Goal: Answer question/provide support: Share knowledge or assist other users

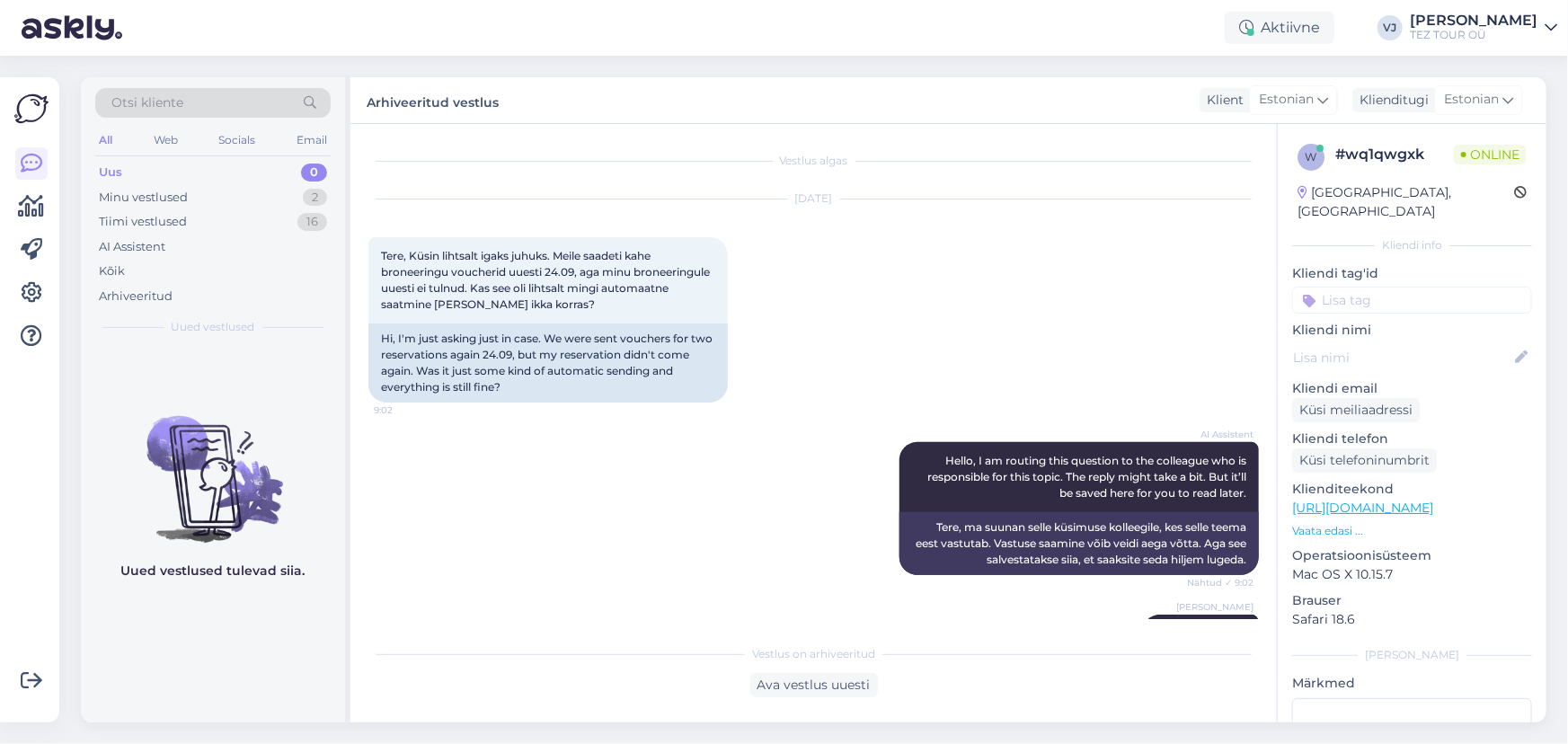
scroll to position [526, 0]
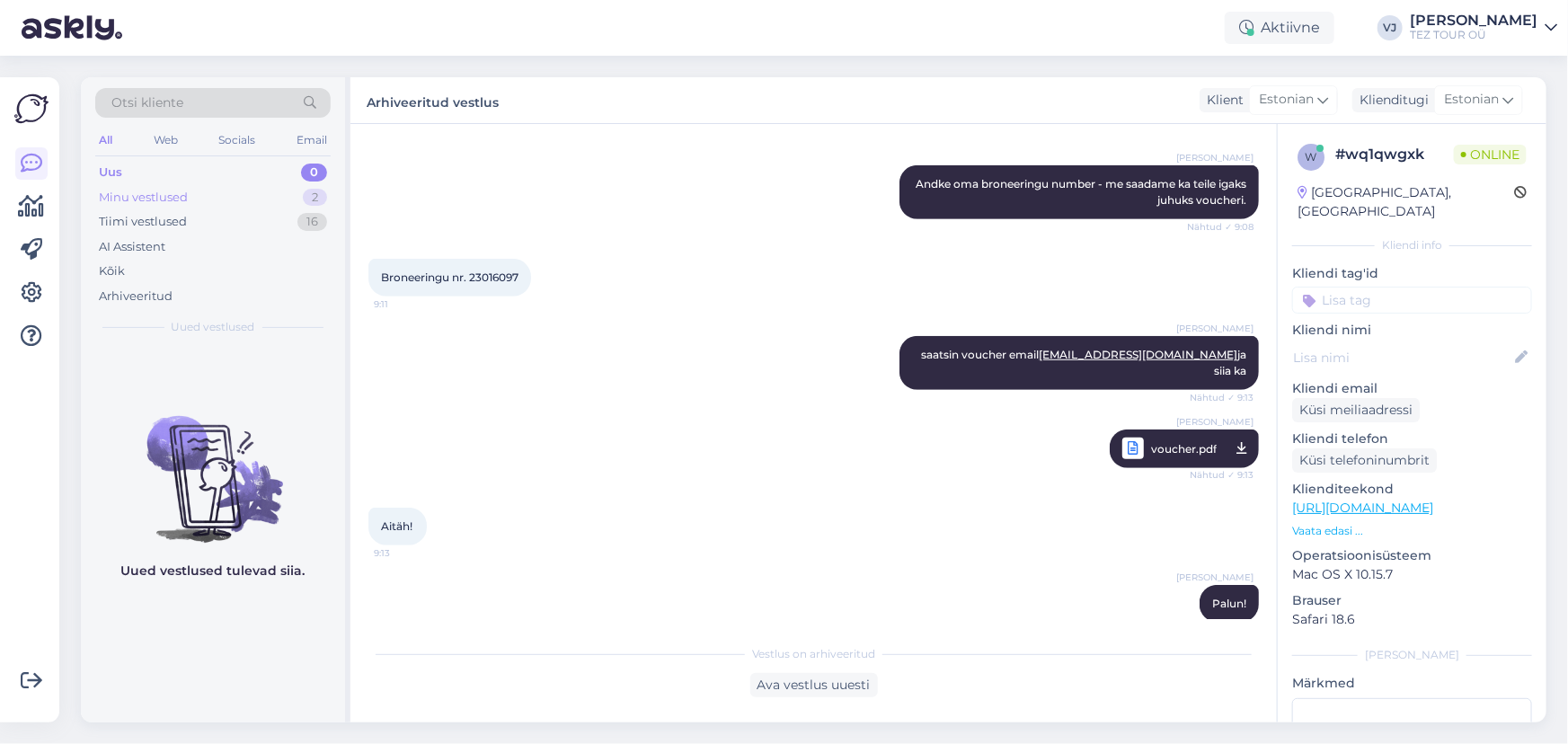
click at [199, 192] on div "Minu vestlused 2" at bounding box center [212, 198] width 235 height 25
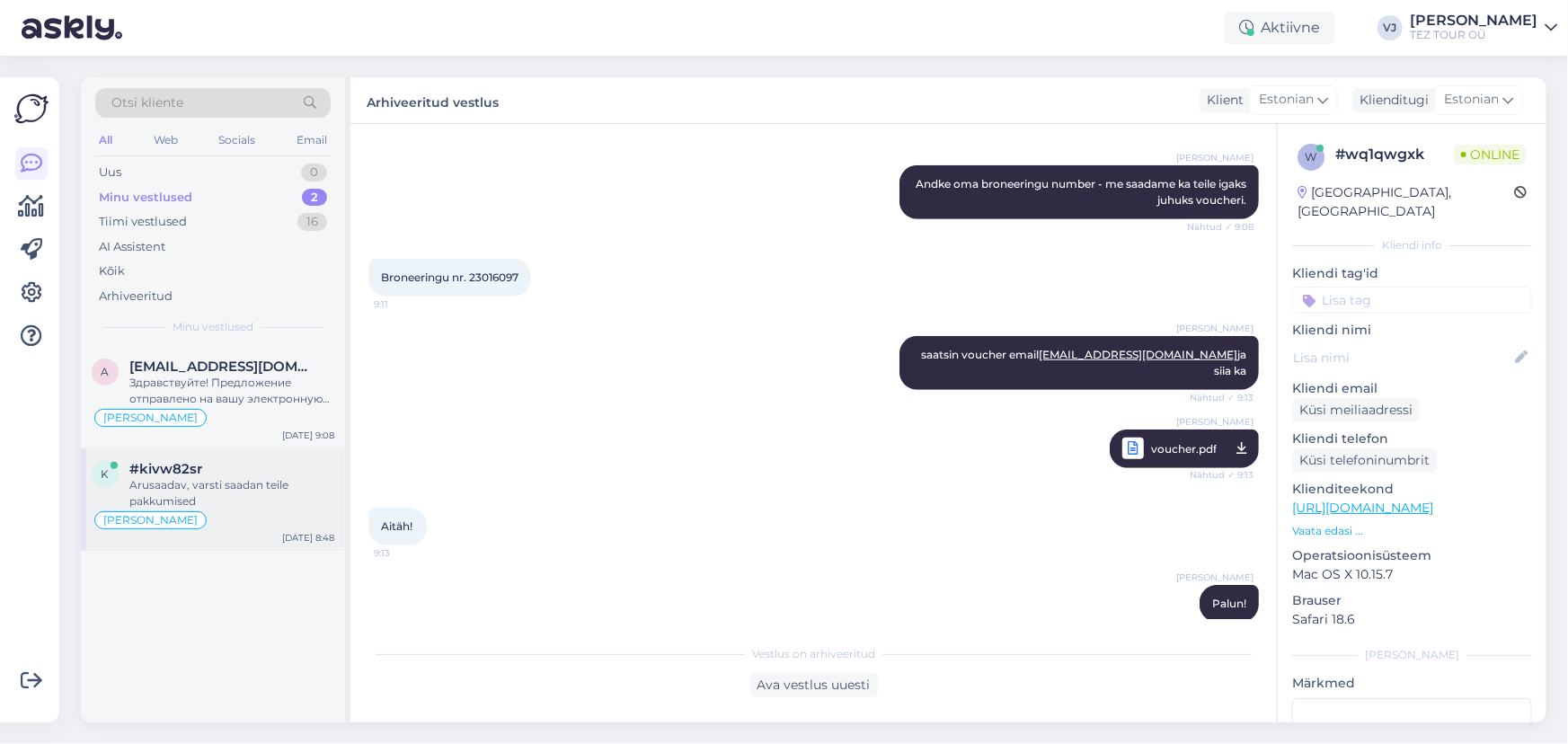
click at [173, 448] on div "k #kivw82sr Arusaadav, varsti saadan teile pakkumised [PERSON_NAME] [DATE] 8:48" at bounding box center [212, 499] width 264 height 103
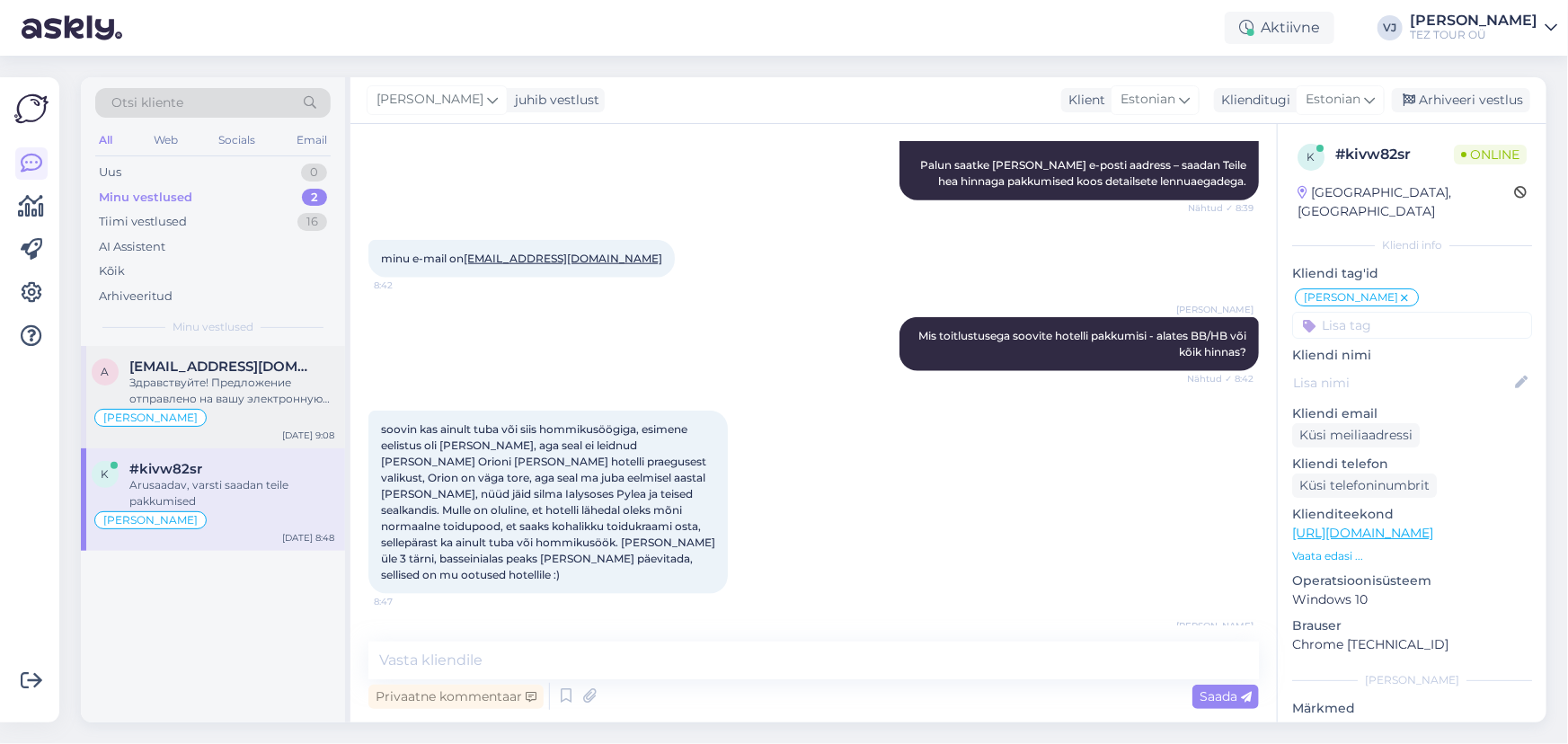
click at [263, 369] on span "[EMAIL_ADDRESS][DOMAIN_NAME]" at bounding box center [222, 366] width 187 height 16
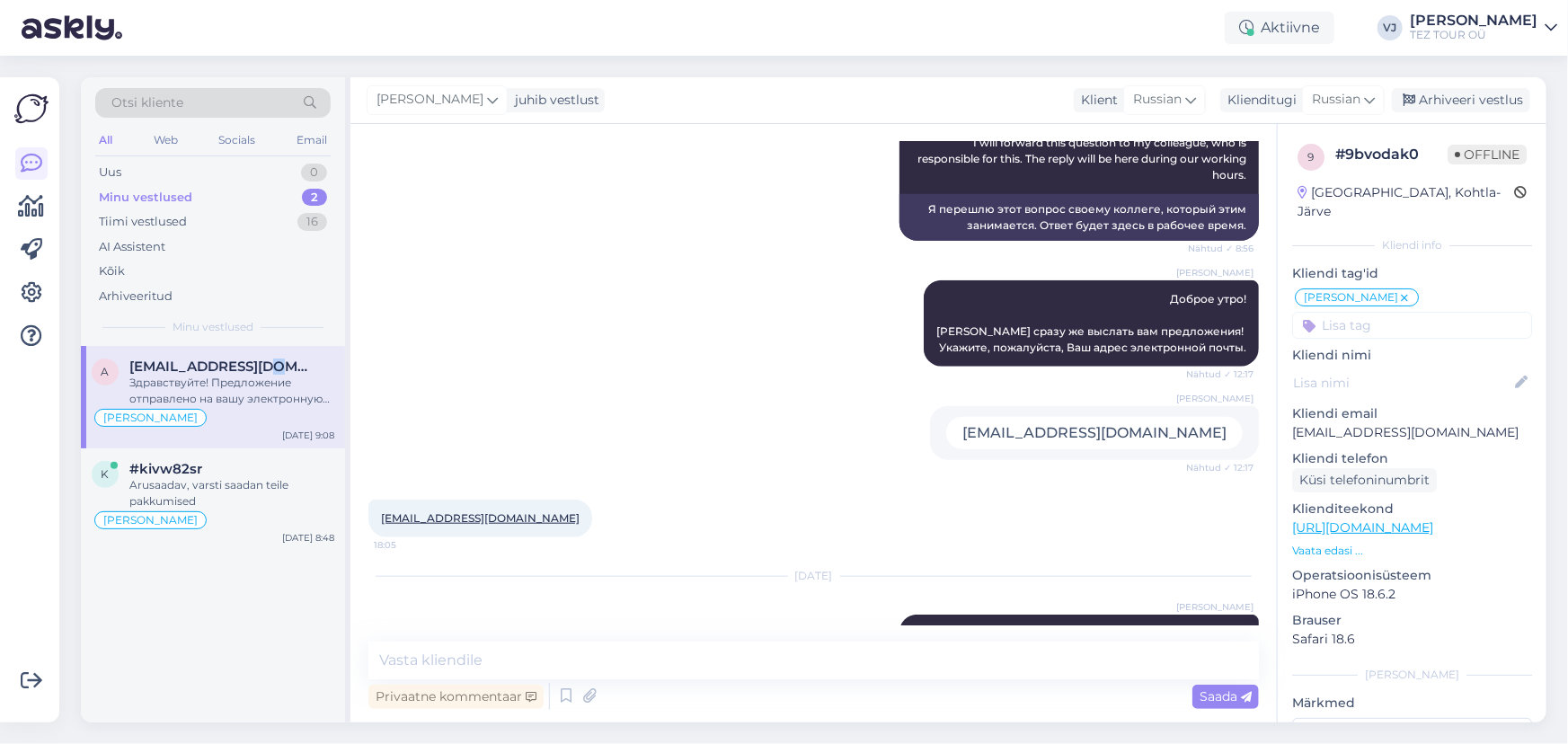
scroll to position [810, 0]
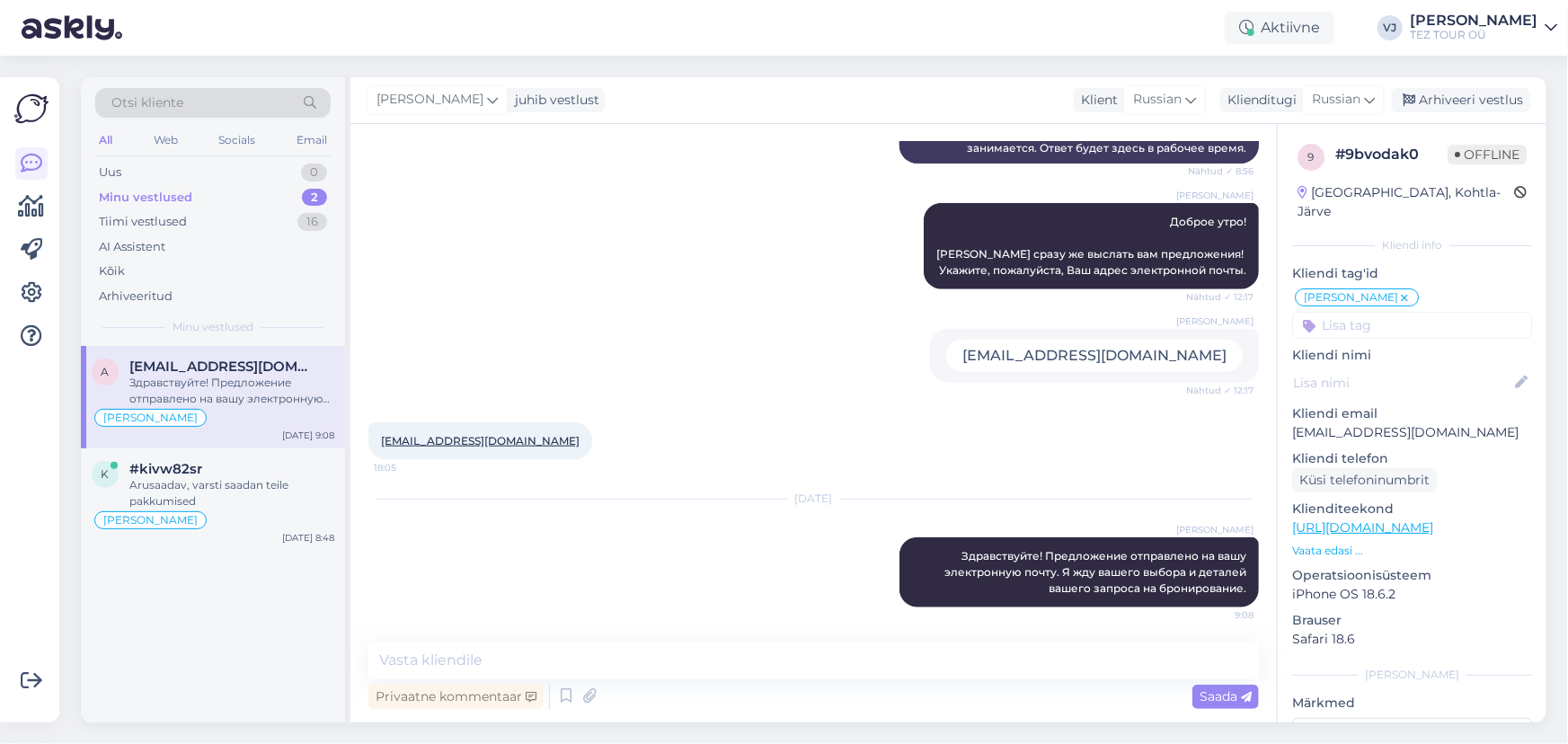
click at [368, 495] on div "[DATE]" at bounding box center [813, 499] width 890 height 16
click at [273, 487] on div "Arusaadav, varsti saadan teile pakkumised" at bounding box center [232, 493] width 205 height 33
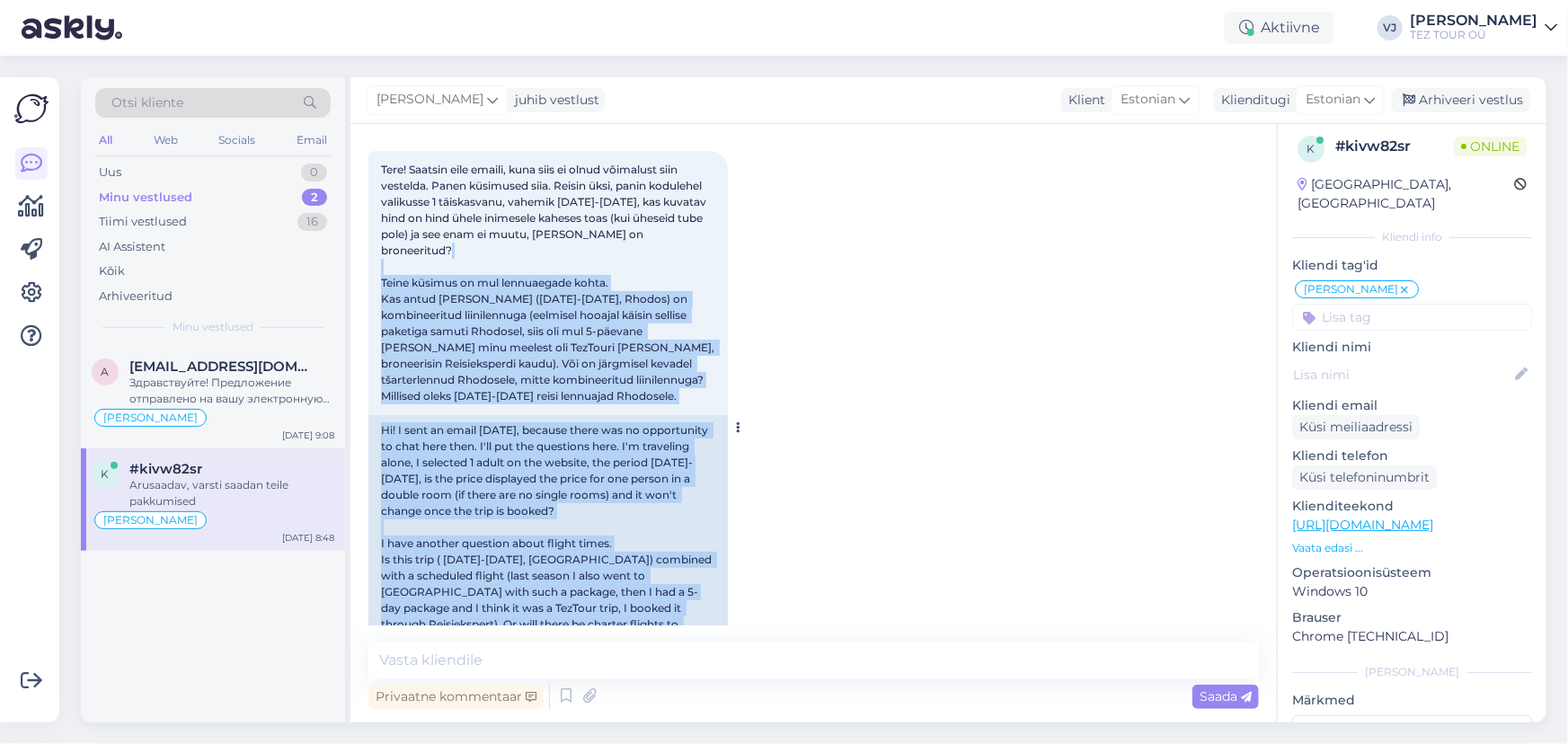
scroll to position [0, 0]
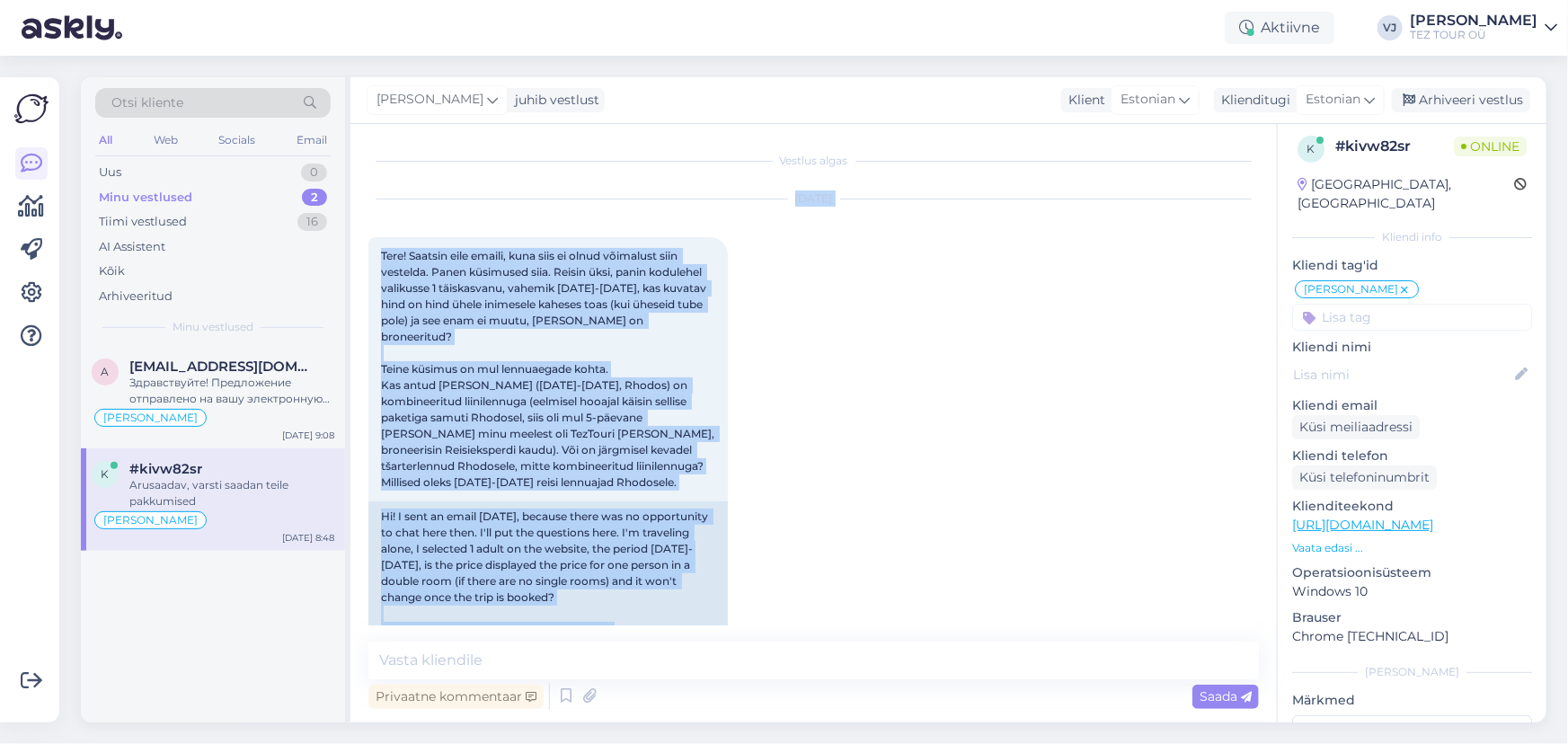
drag, startPoint x: 1231, startPoint y: 586, endPoint x: 412, endPoint y: 182, distance: 913.2
click at [412, 182] on div "Vestlus algas [DATE] Tere! Saatsin eile emaili, kuna siis ei olnud võimalust si…" at bounding box center [821, 384] width 906 height 483
copy div "Lor 71 3078 Ipsu! Dolorsi amet consec, adip elit se doeiu temporinc utla etdolo…"
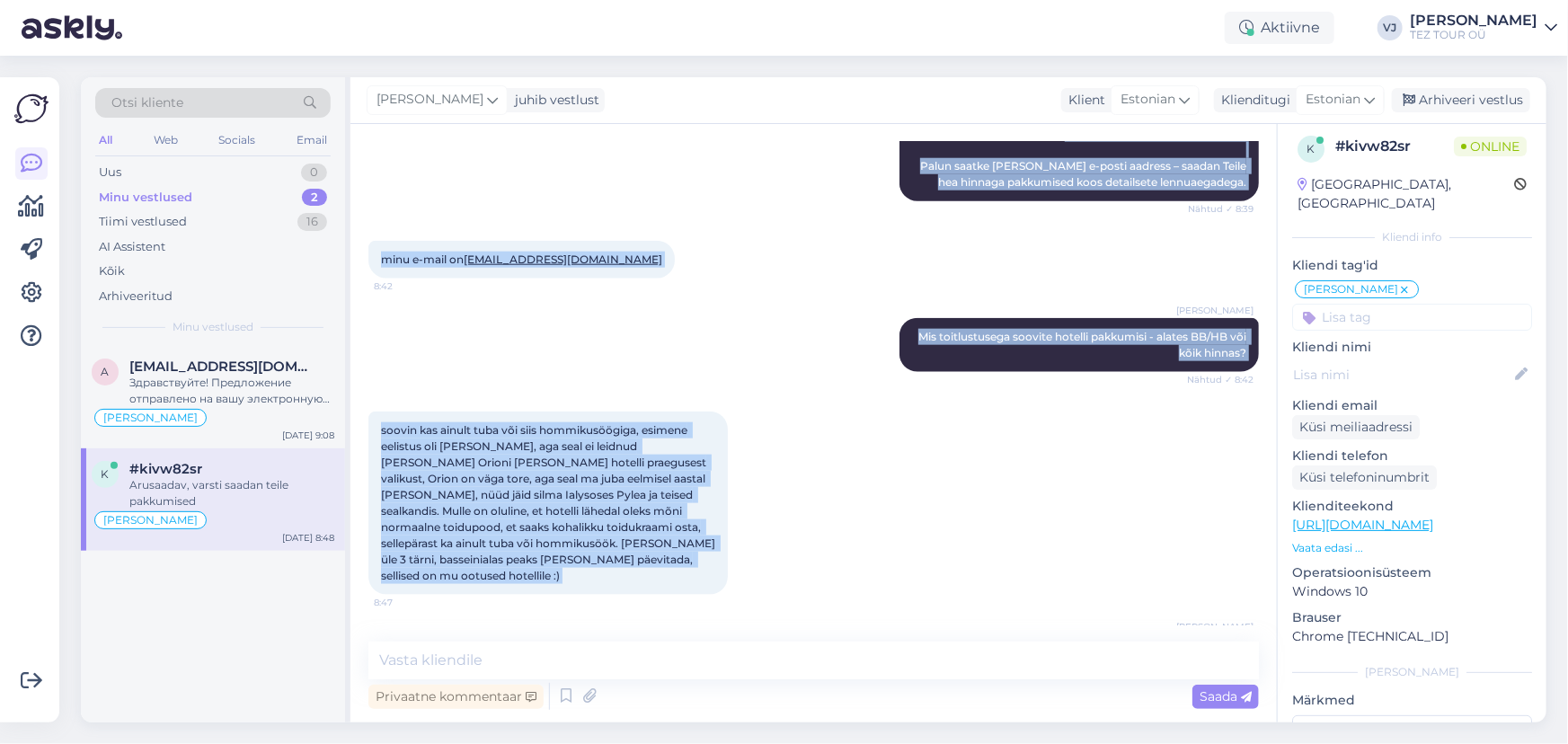
scroll to position [1002, 0]
click at [558, 702] on icon at bounding box center [566, 696] width 21 height 27
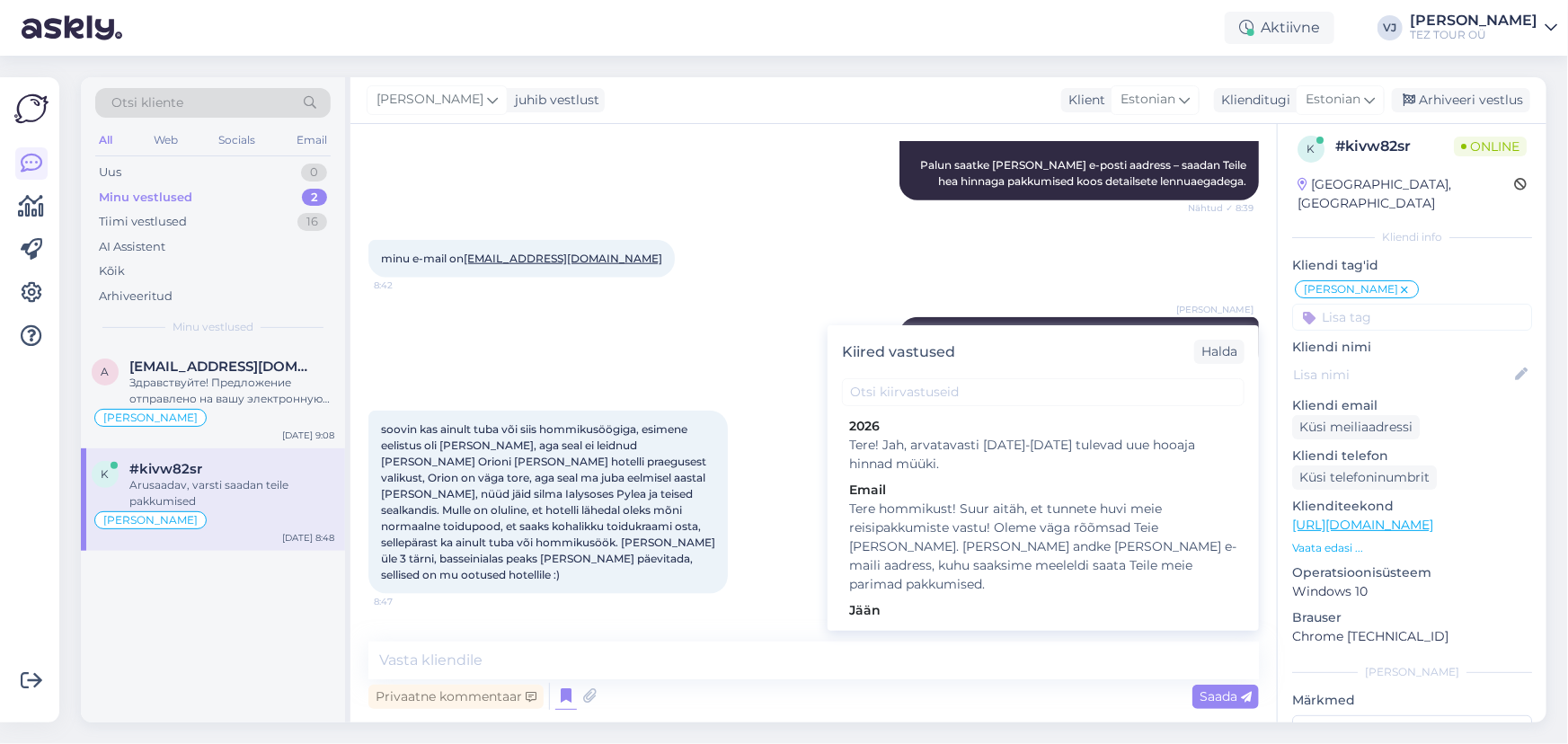
drag, startPoint x: 1045, startPoint y: 610, endPoint x: 1123, endPoint y: 611, distance: 78.0
click at [1044, 619] on div "Tere! Pakkumine saadetud Teie meilile. Jään ootama Teie valikut ja broneerimiss…" at bounding box center [1042, 638] width 388 height 37
type textarea "Tere! Pakkumine saadetud Teie meilile. Jään ootama Teie valikut ja broneerimiss…"
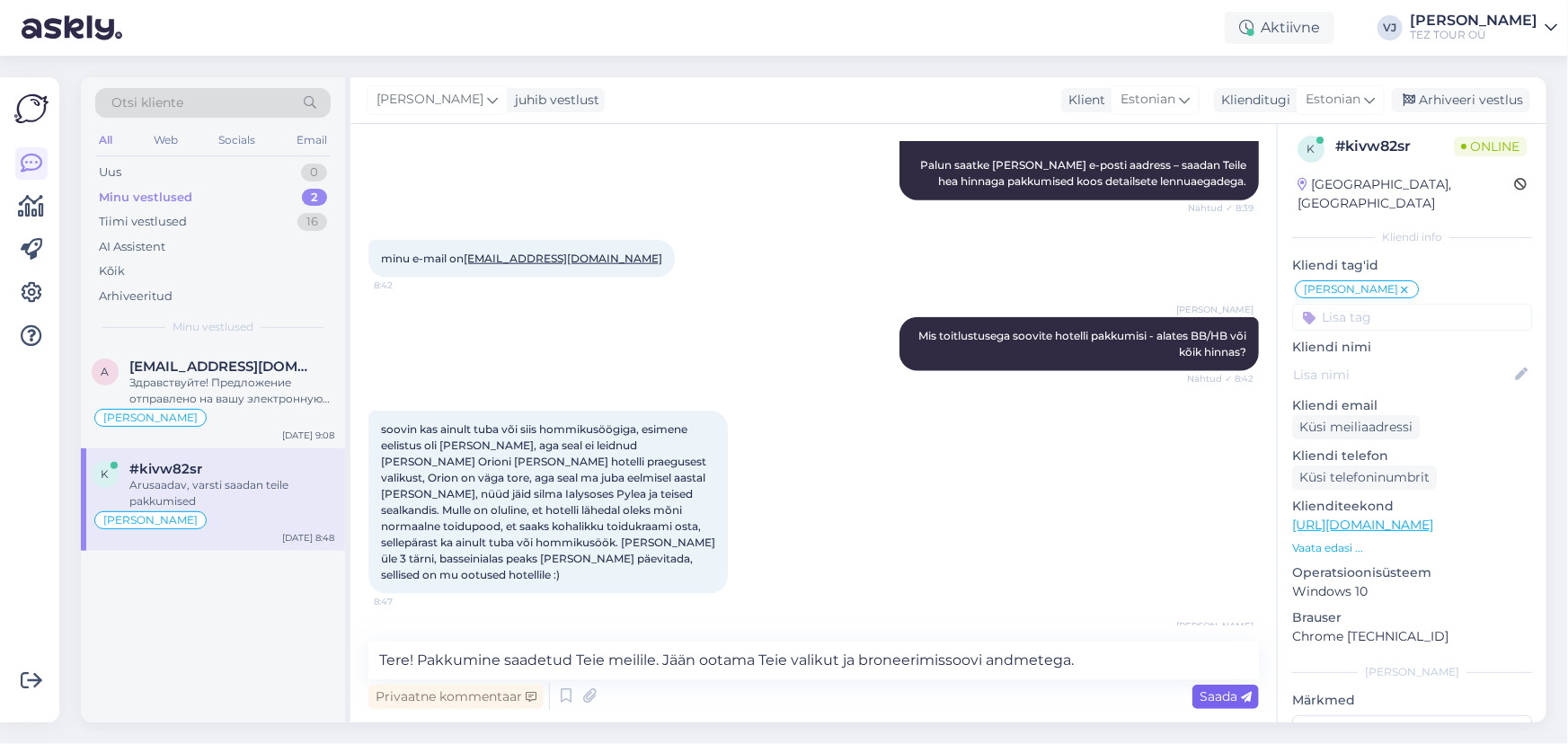
click at [1223, 692] on span "Saada" at bounding box center [1226, 696] width 52 height 16
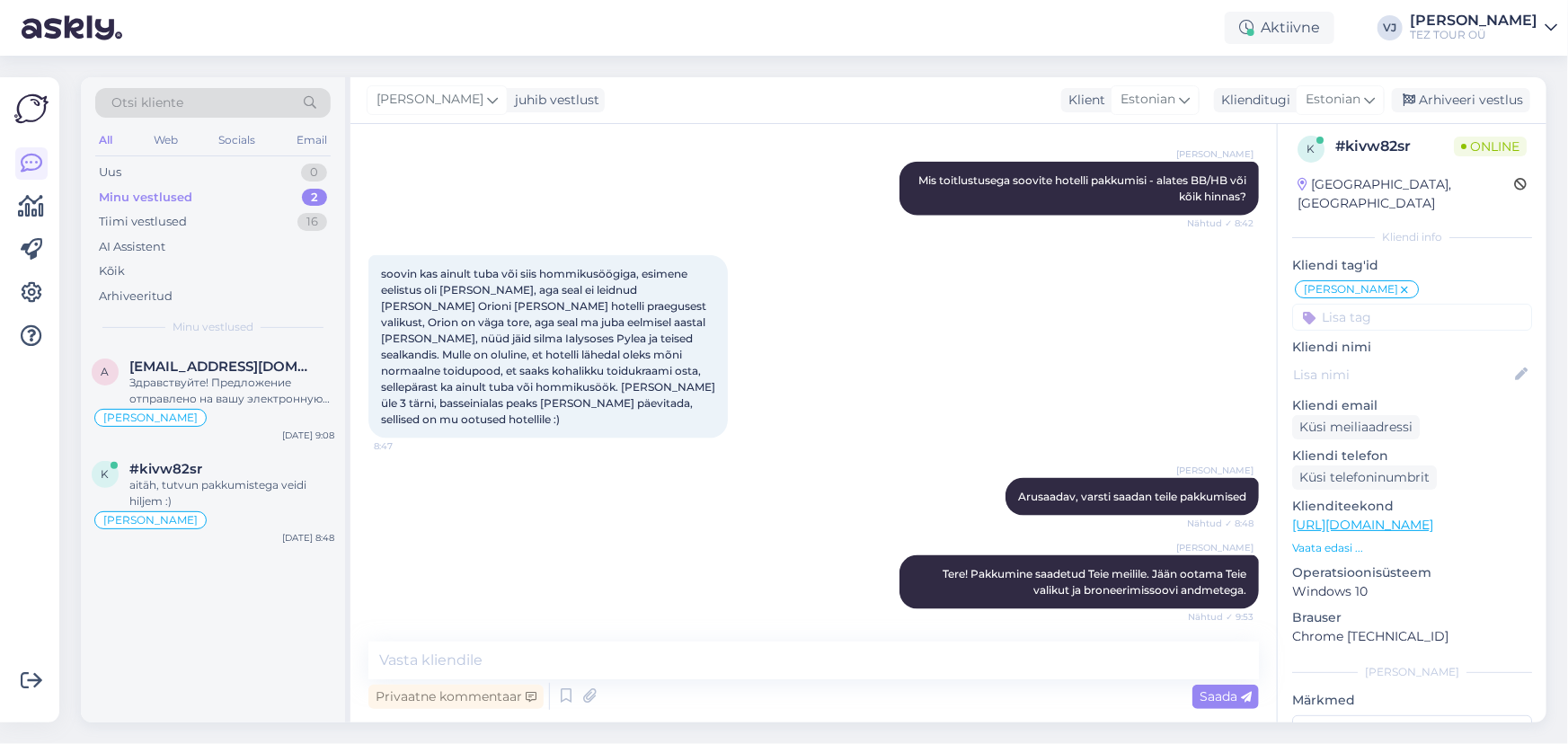
scroll to position [1172, 0]
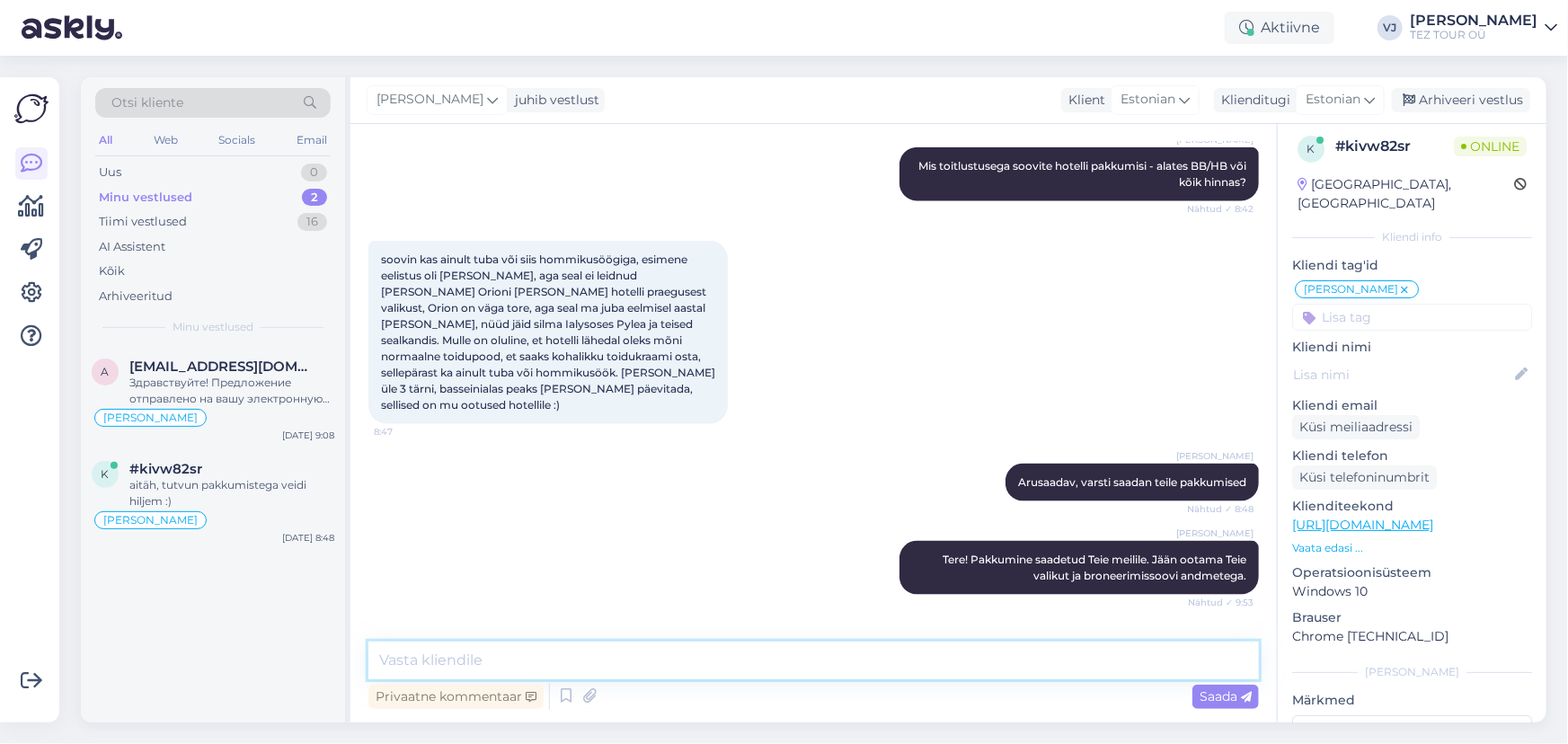
click at [648, 653] on textarea at bounding box center [813, 660] width 890 height 37
type textarea "Teeme nii!"
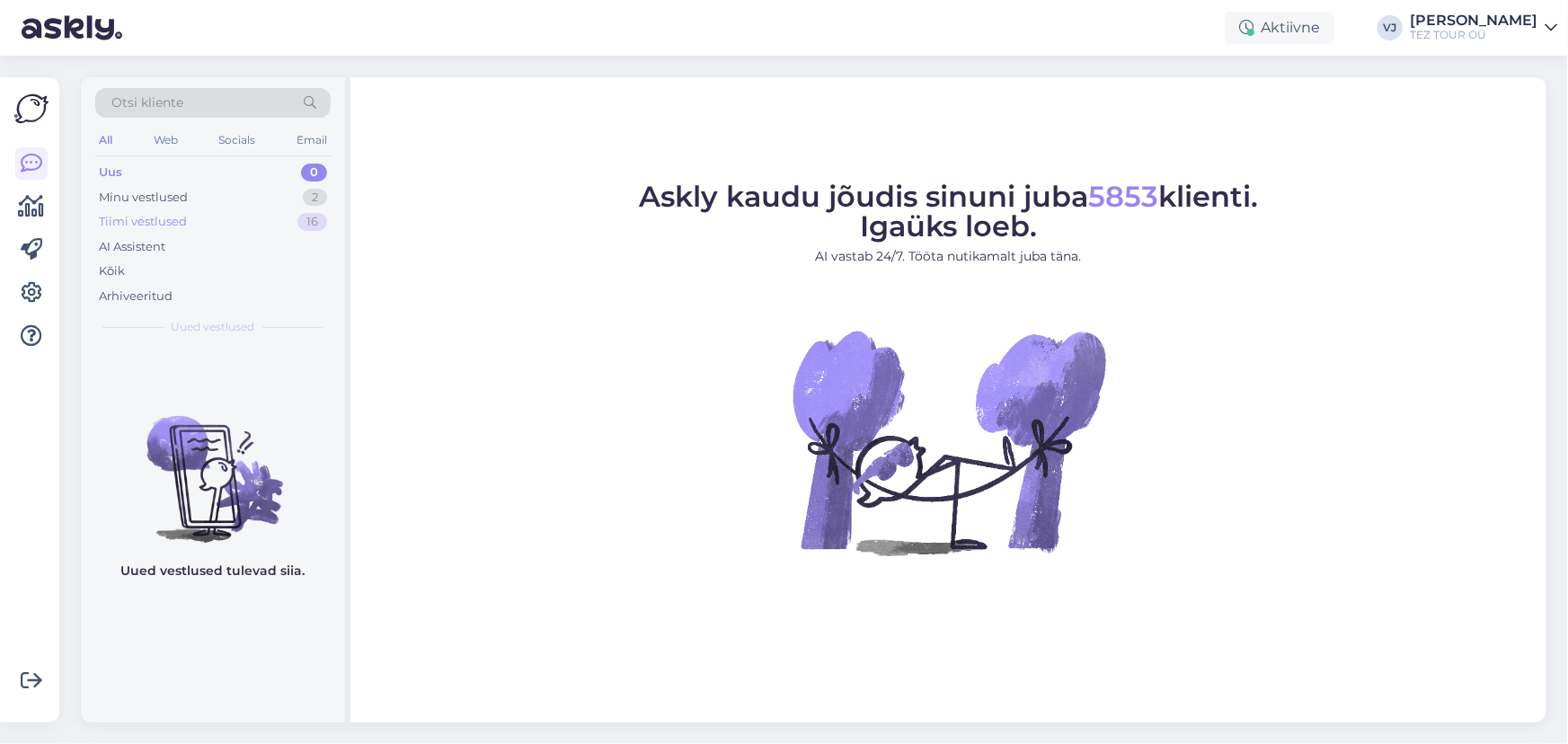
click at [235, 218] on div "Tiimi vestlused 16" at bounding box center [212, 221] width 235 height 25
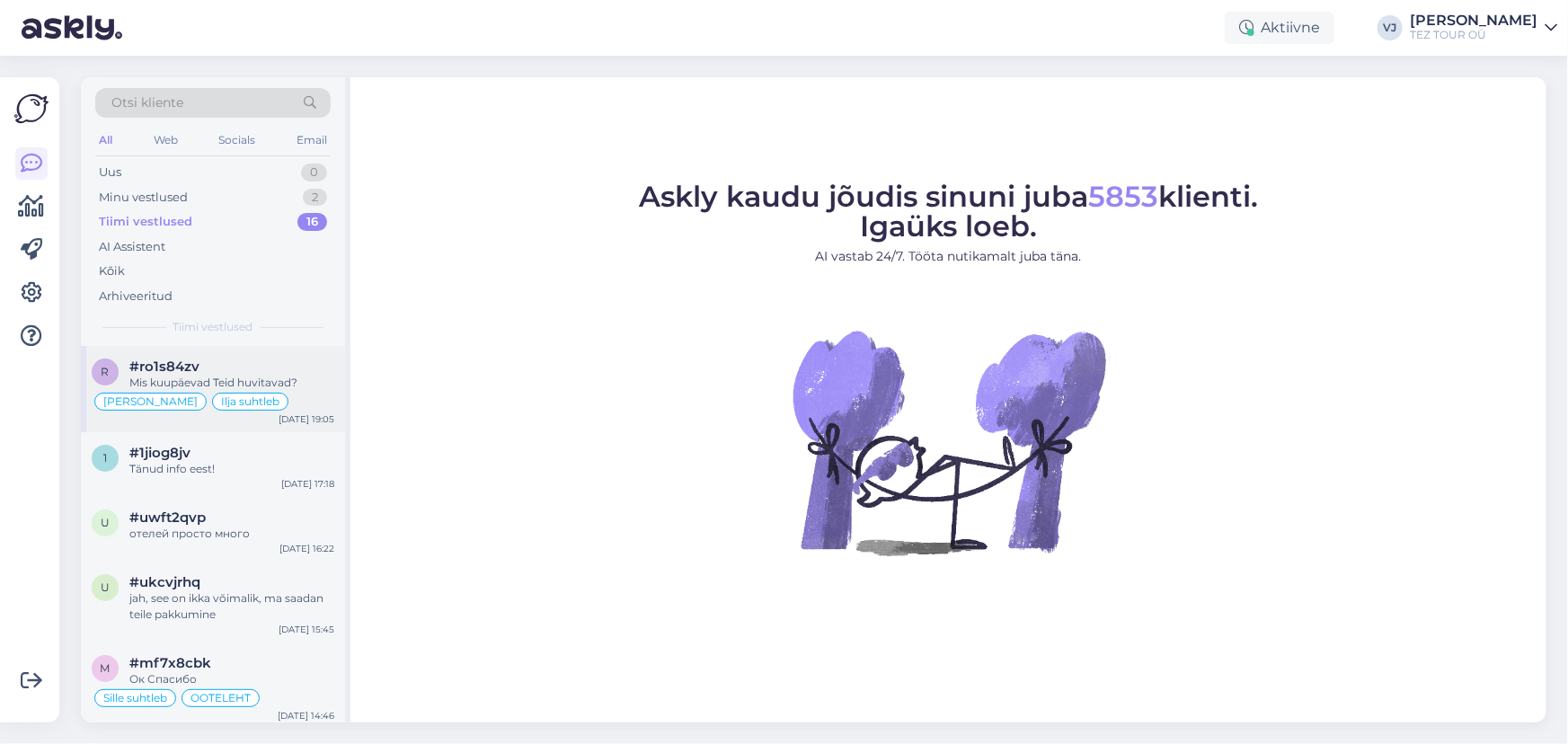
click at [227, 359] on div "#ro1s84zv" at bounding box center [232, 366] width 205 height 16
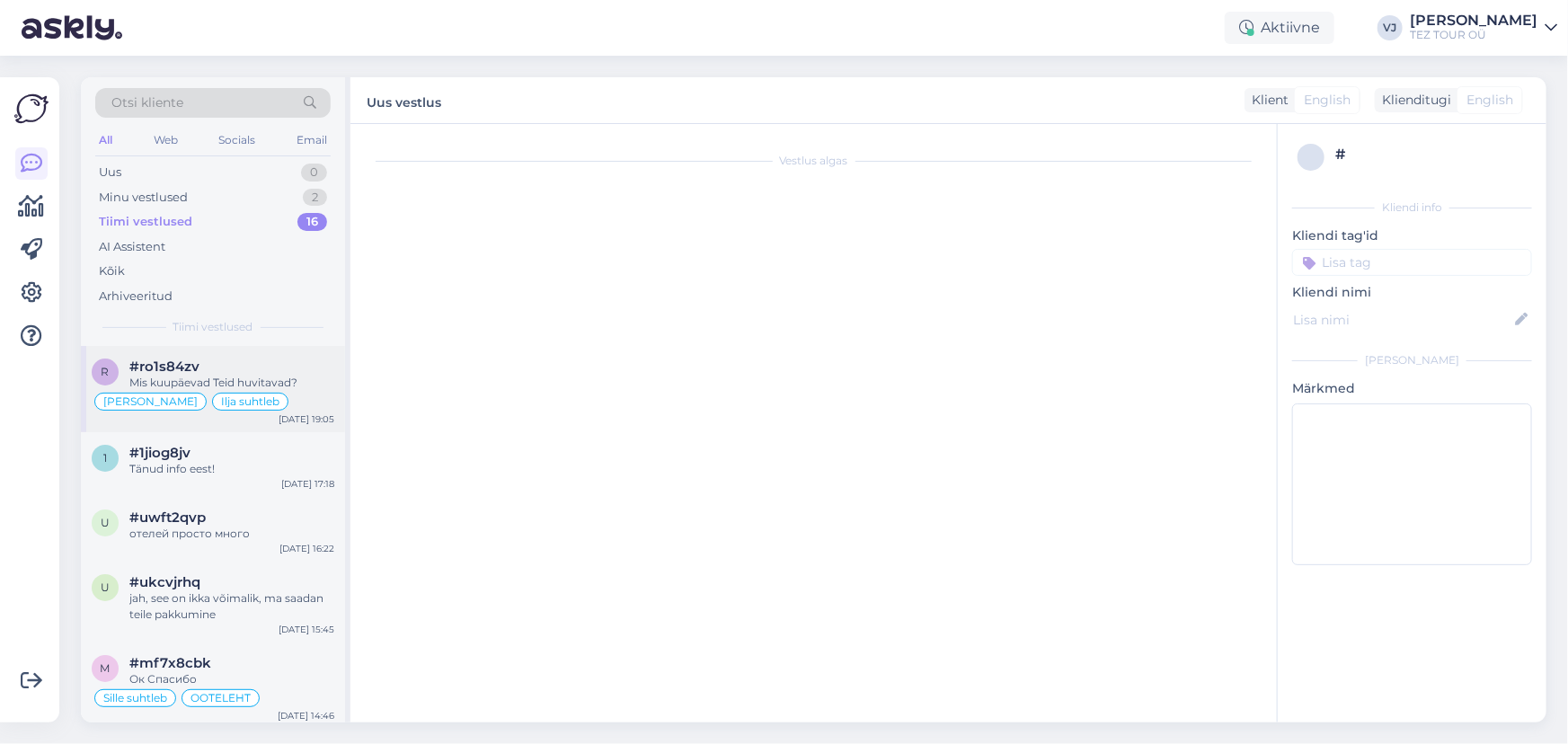
scroll to position [1527, 0]
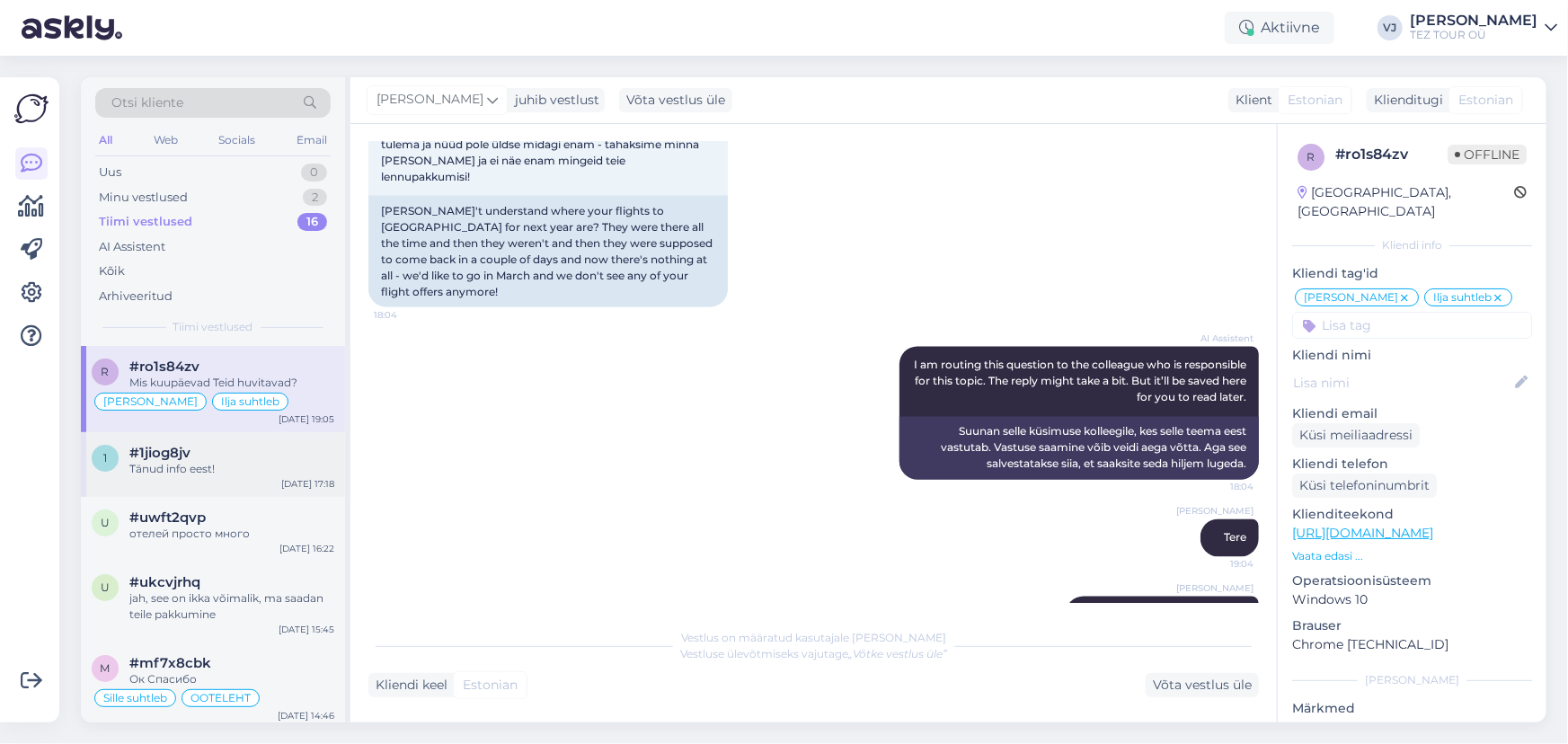
click at [209, 445] on div "#1jiog8jv" at bounding box center [232, 453] width 205 height 16
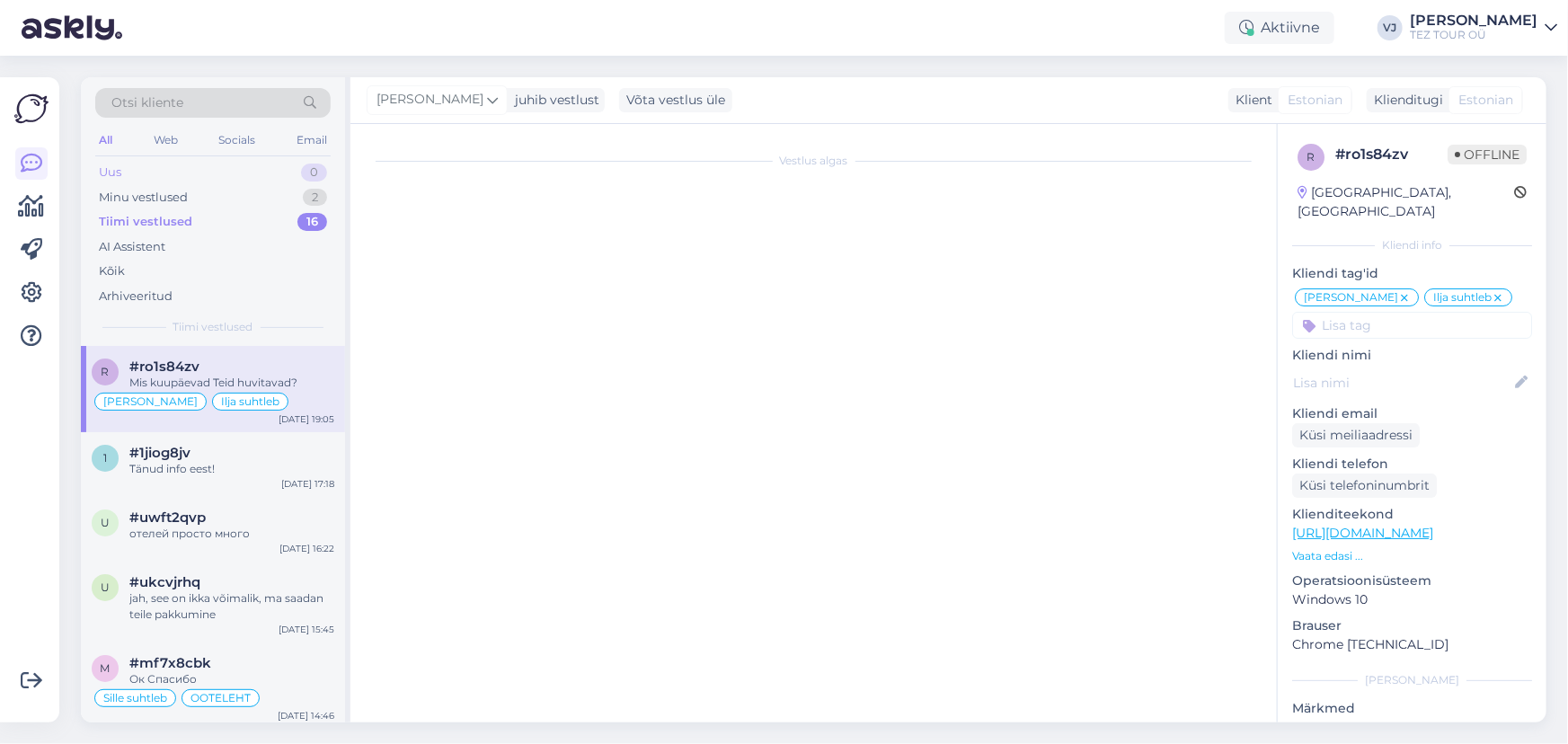
scroll to position [145, 0]
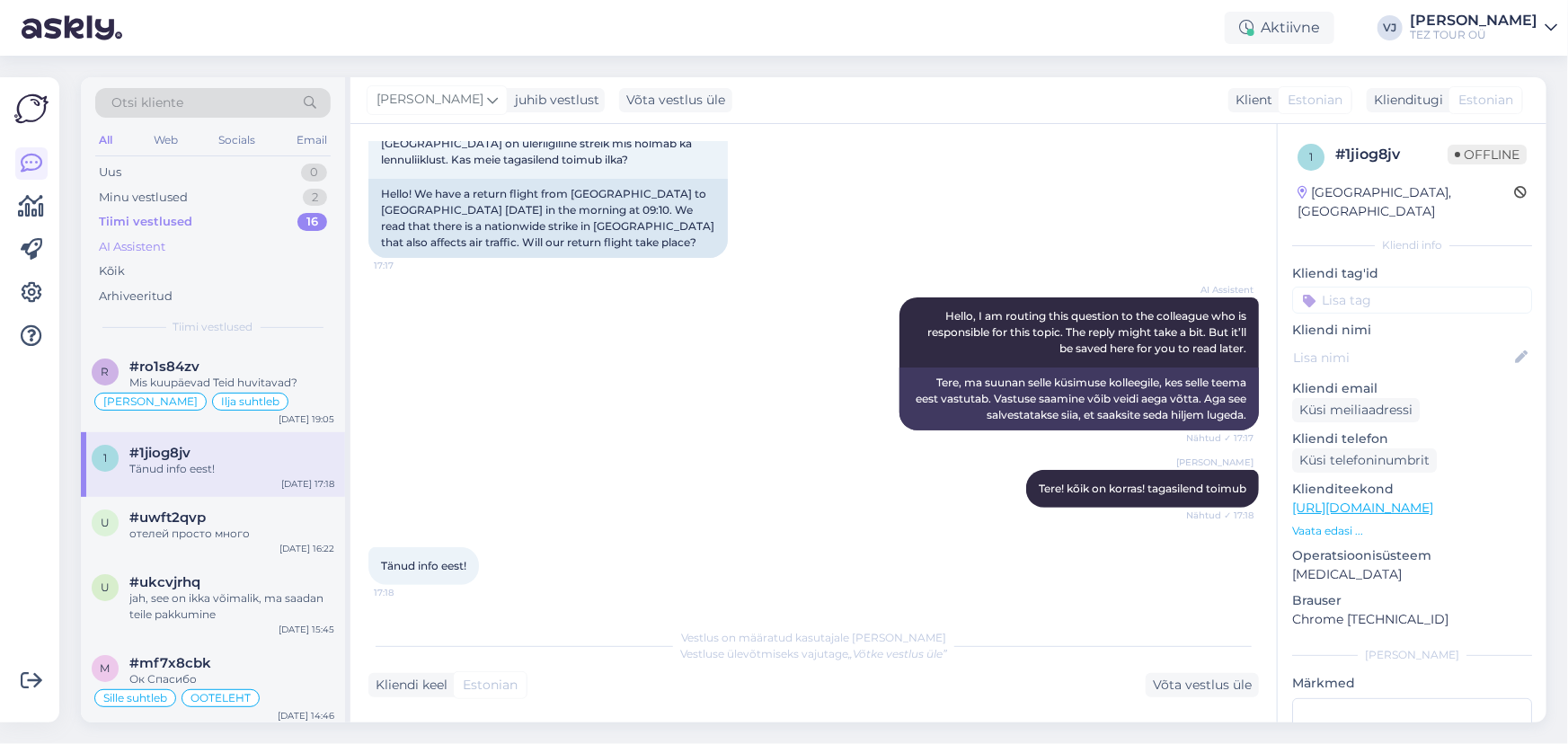
click at [193, 241] on div "AI Assistent" at bounding box center [212, 247] width 235 height 25
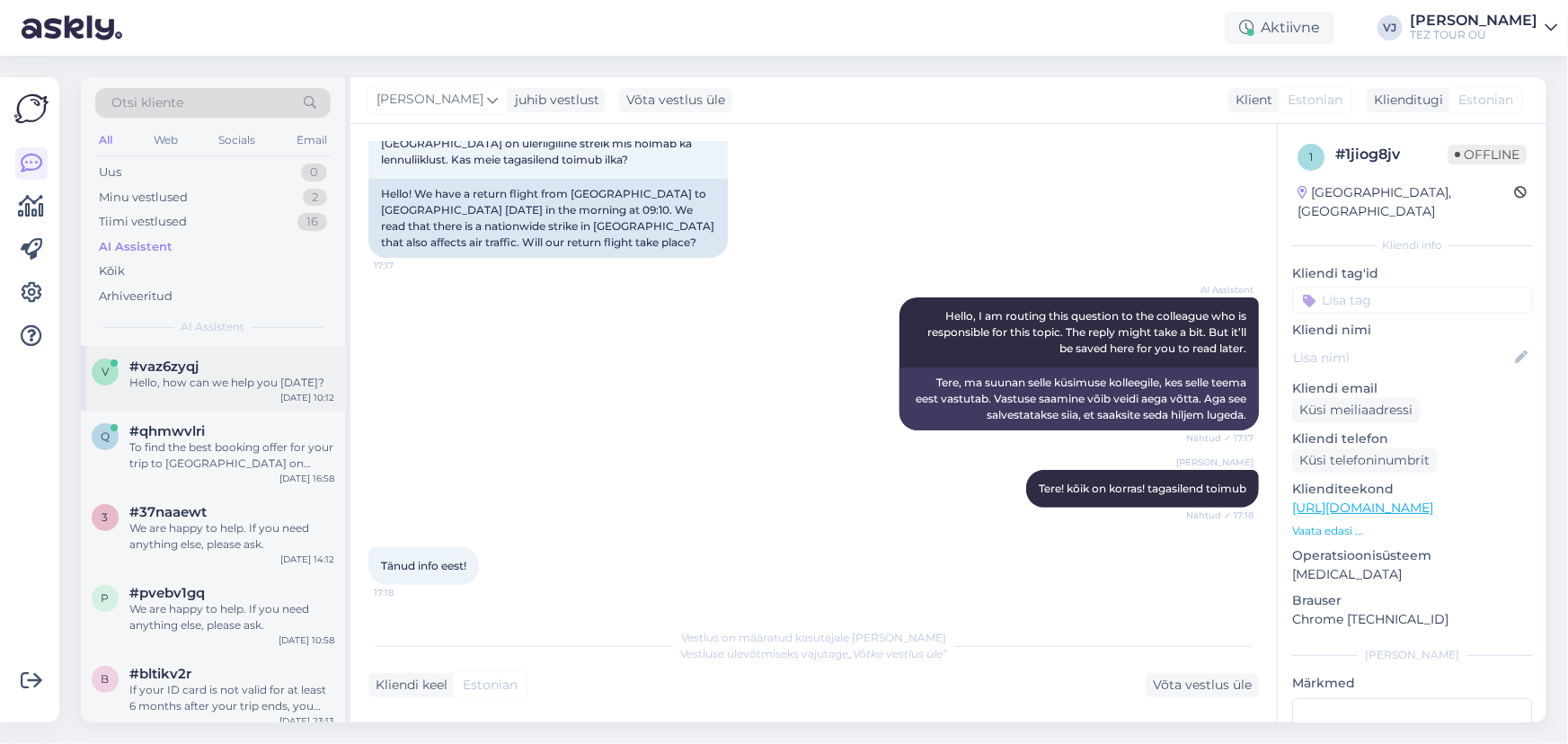
click at [195, 370] on span "#vaz6zyqj" at bounding box center [164, 366] width 69 height 16
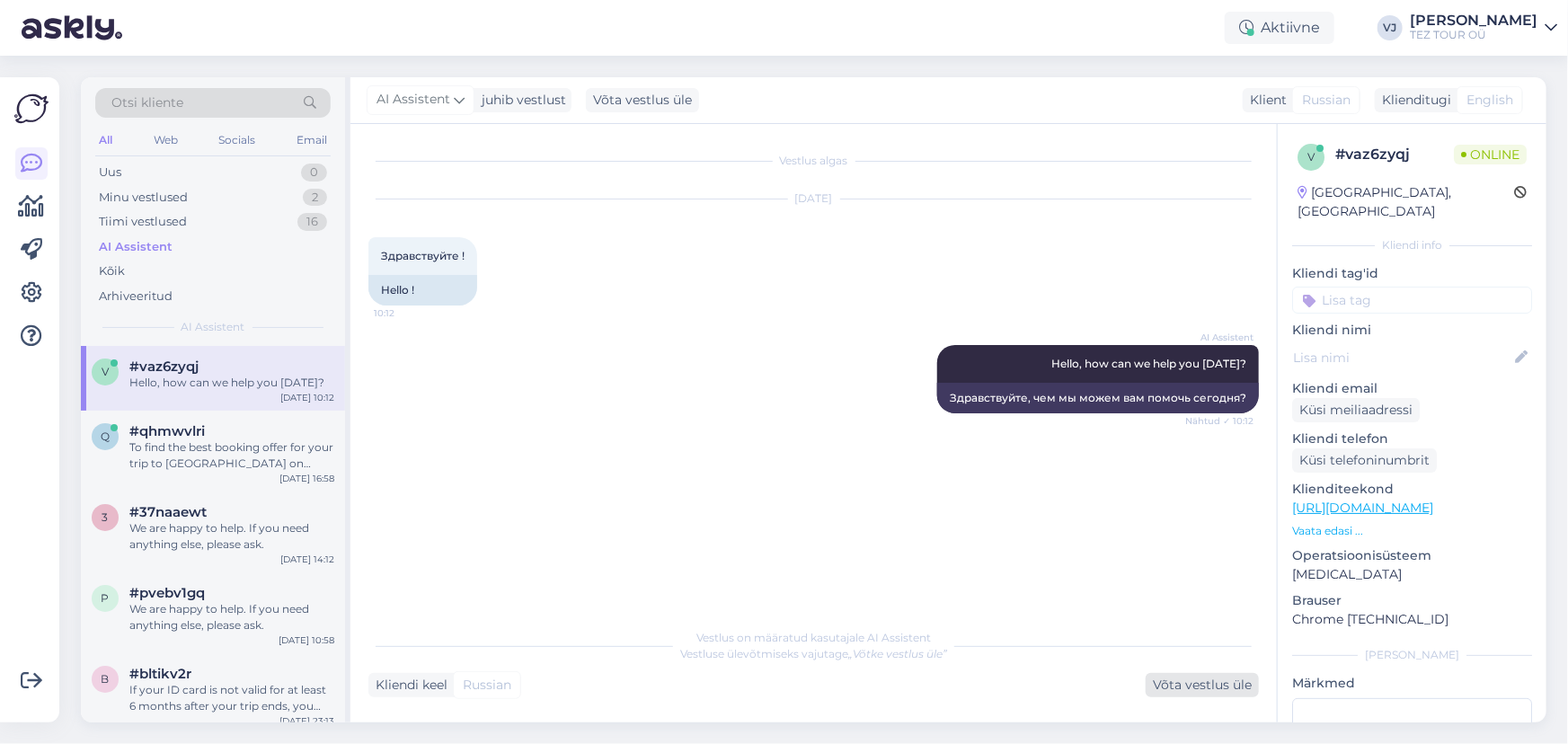
click at [1215, 675] on div "Võta vestlus üle" at bounding box center [1202, 685] width 113 height 24
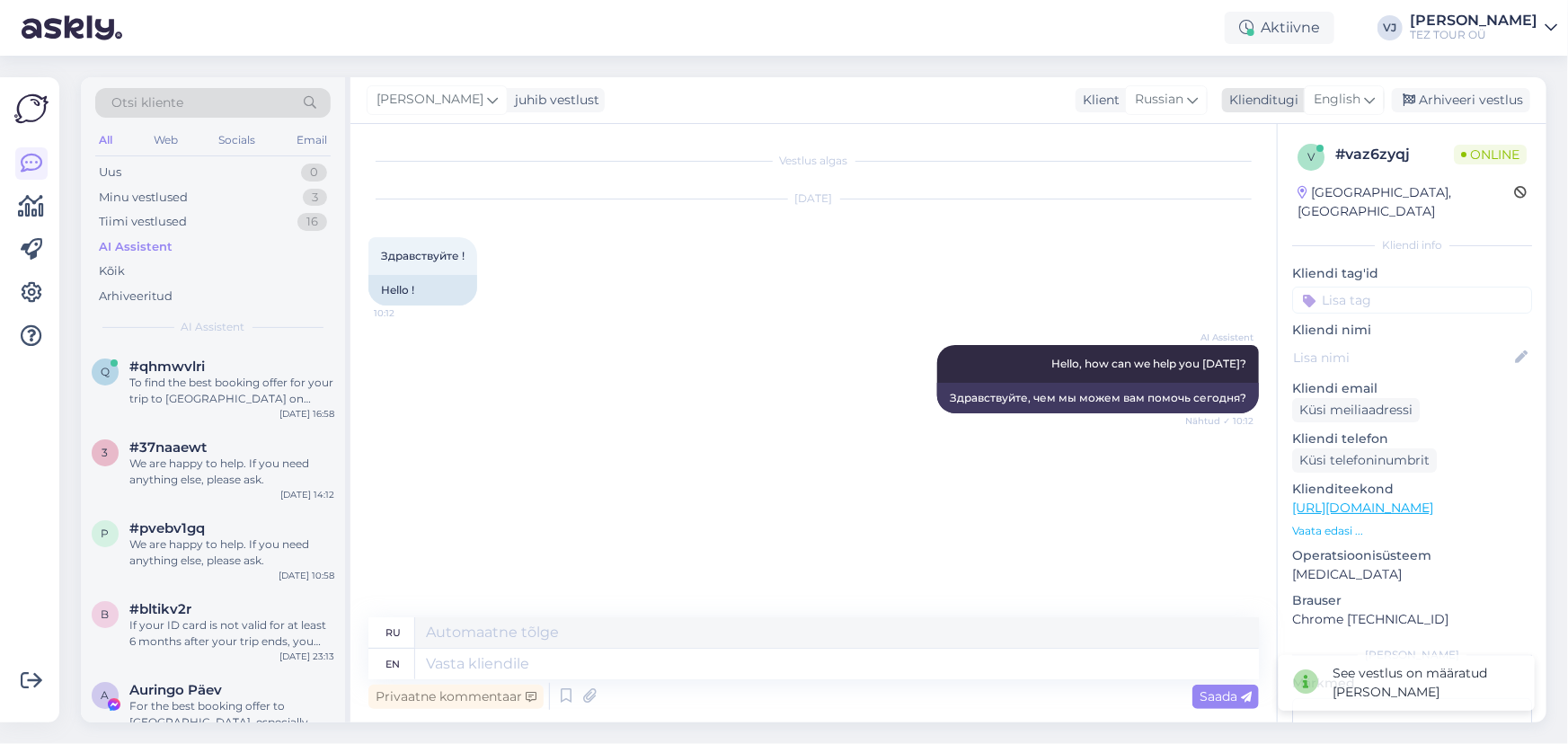
click at [1362, 89] on div "English" at bounding box center [1344, 100] width 81 height 29
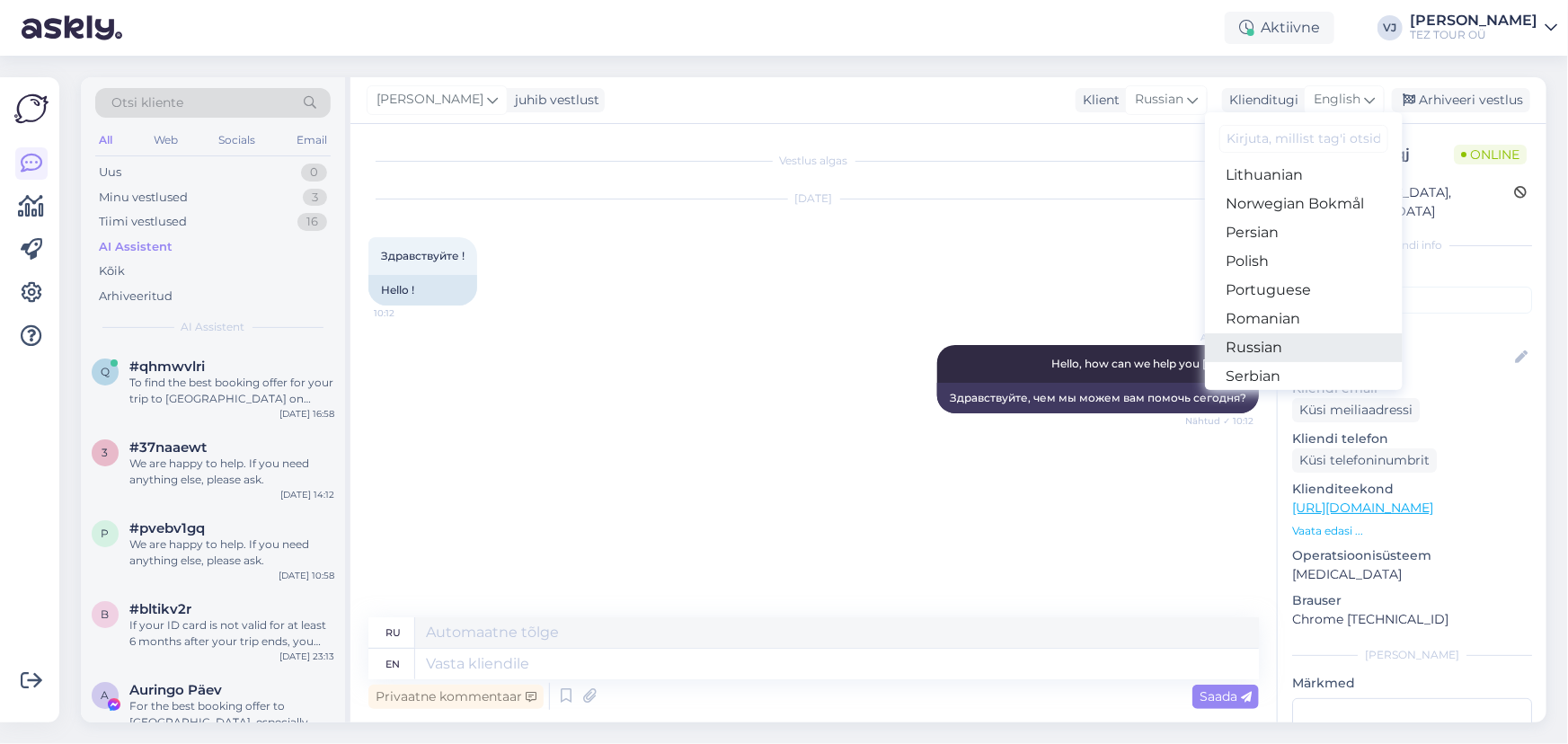
scroll to position [554, 0]
click at [1273, 340] on link "Russian" at bounding box center [1303, 344] width 198 height 29
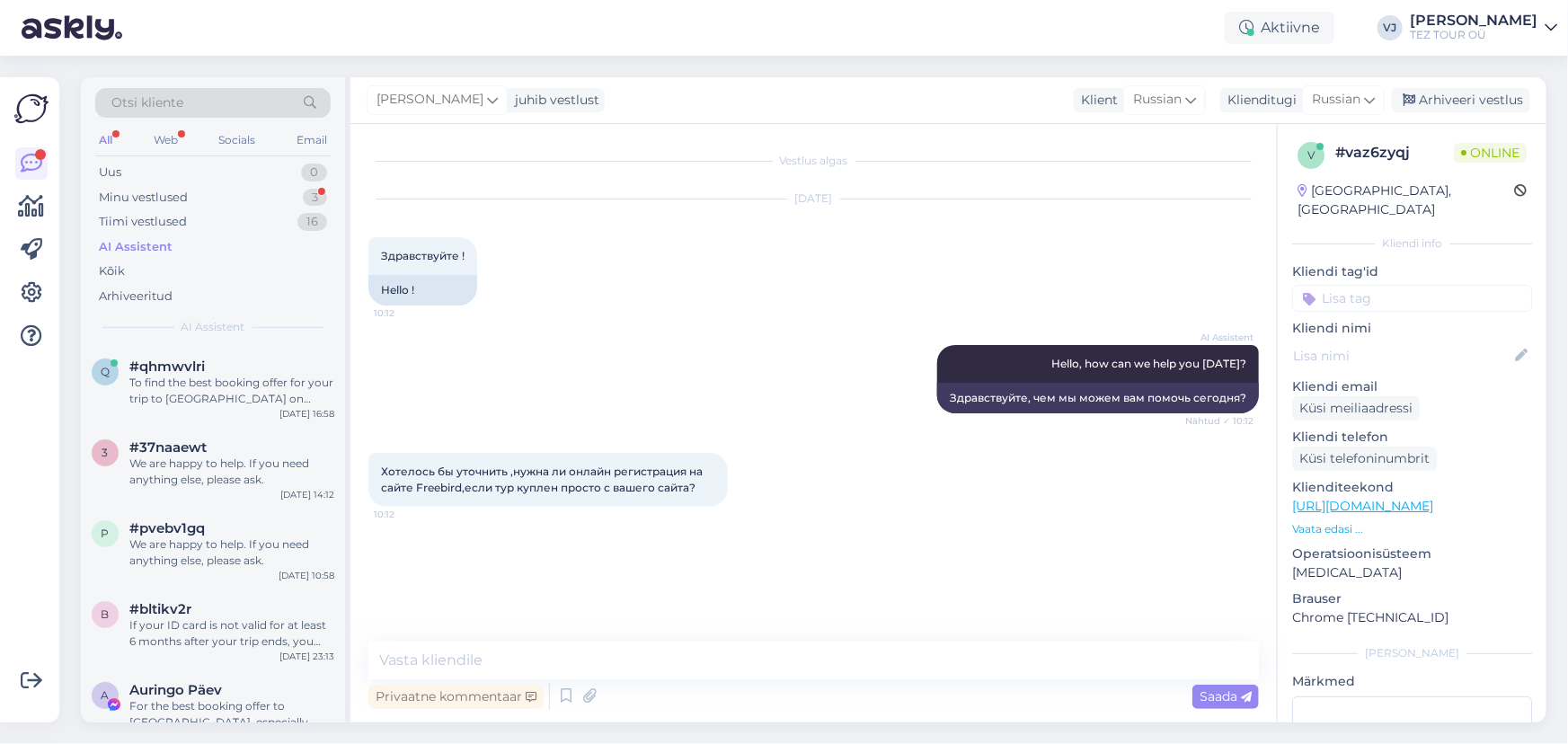
scroll to position [3, 0]
click at [560, 690] on icon at bounding box center [566, 696] width 21 height 27
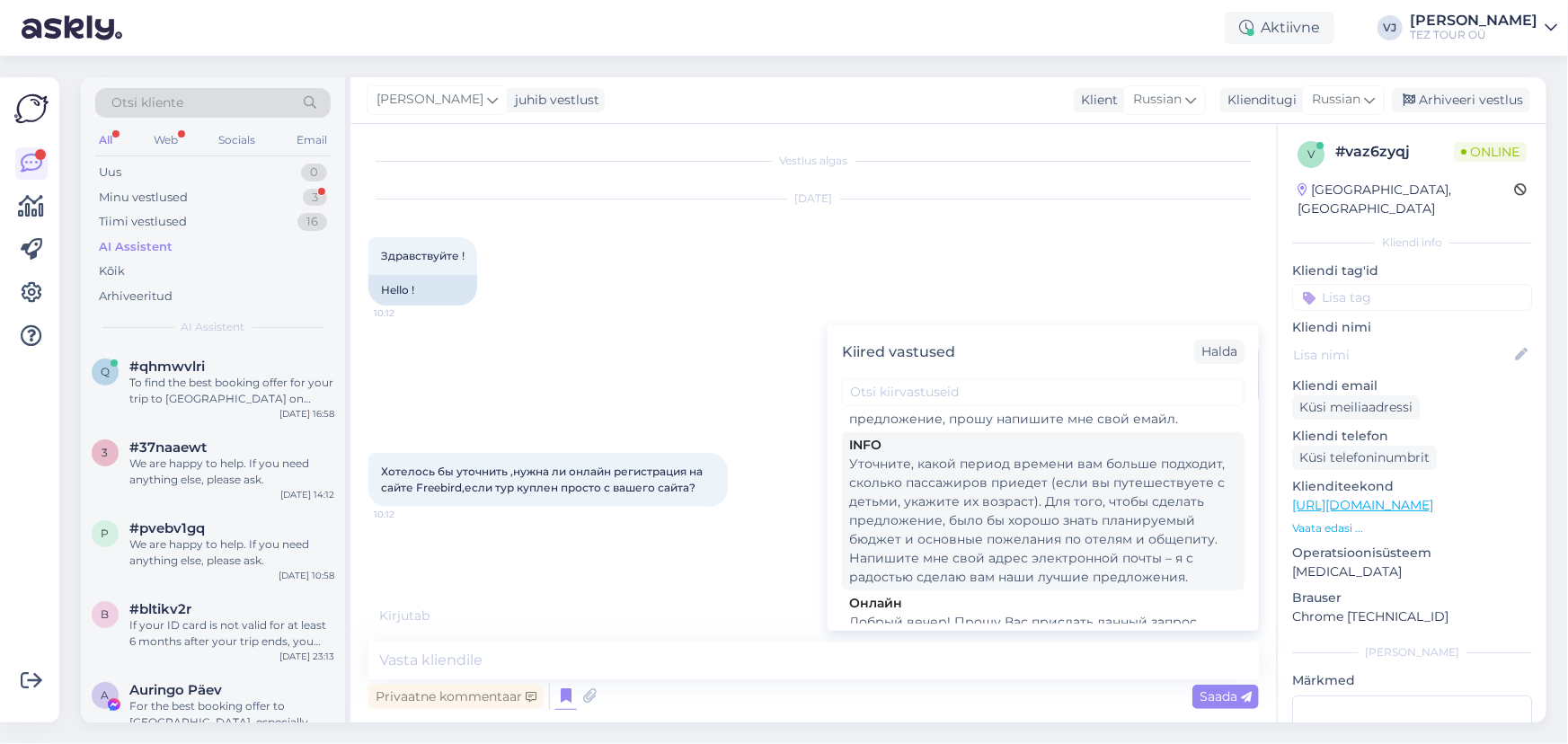
scroll to position [862, 0]
click at [1051, 475] on div "Уточните, какой период времени вам больше подходит, сколько пассажиров приедет …" at bounding box center [1042, 515] width 388 height 132
type textarea "Уточните, какой период времени вам больше подходит, сколько пассажиров приедет …"
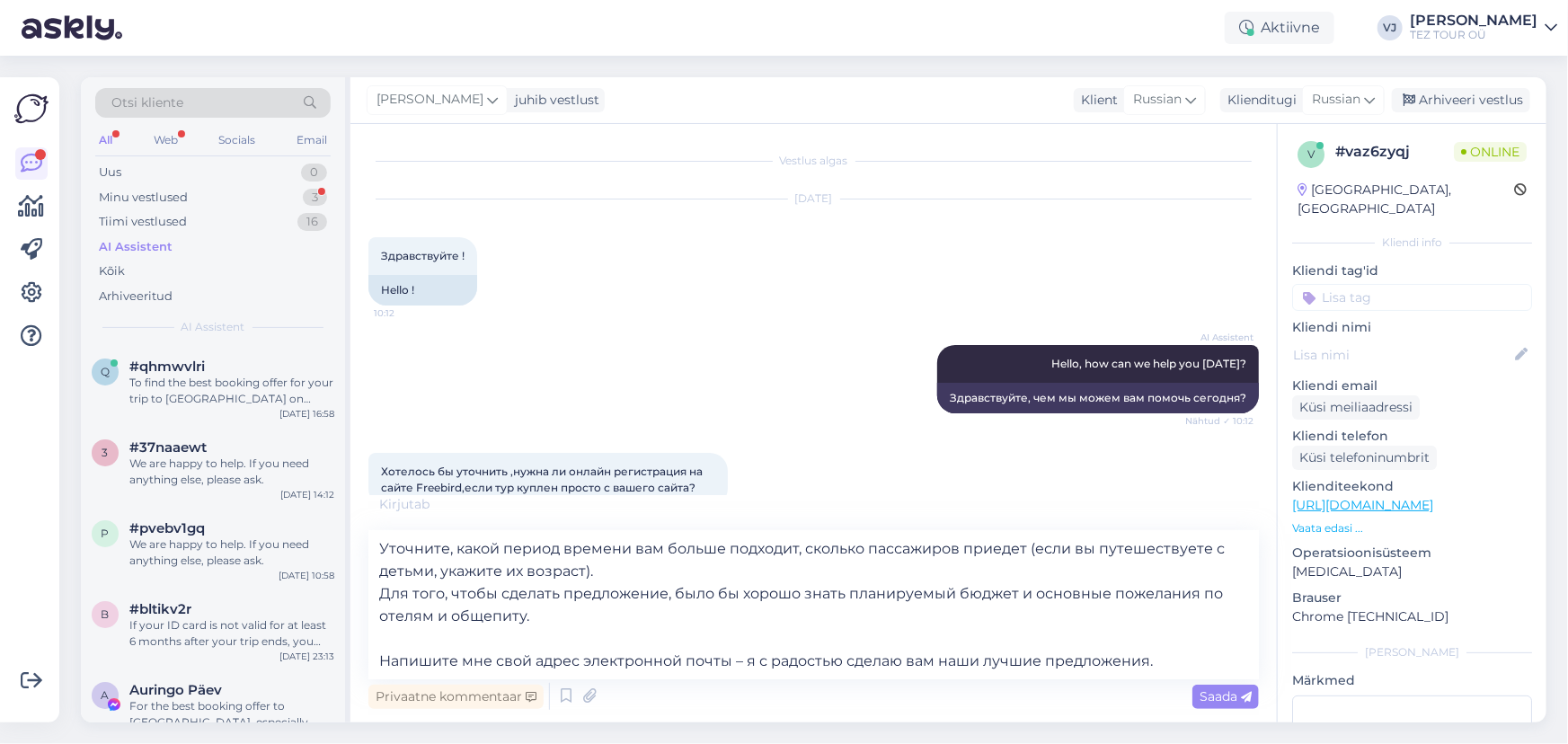
scroll to position [152, 0]
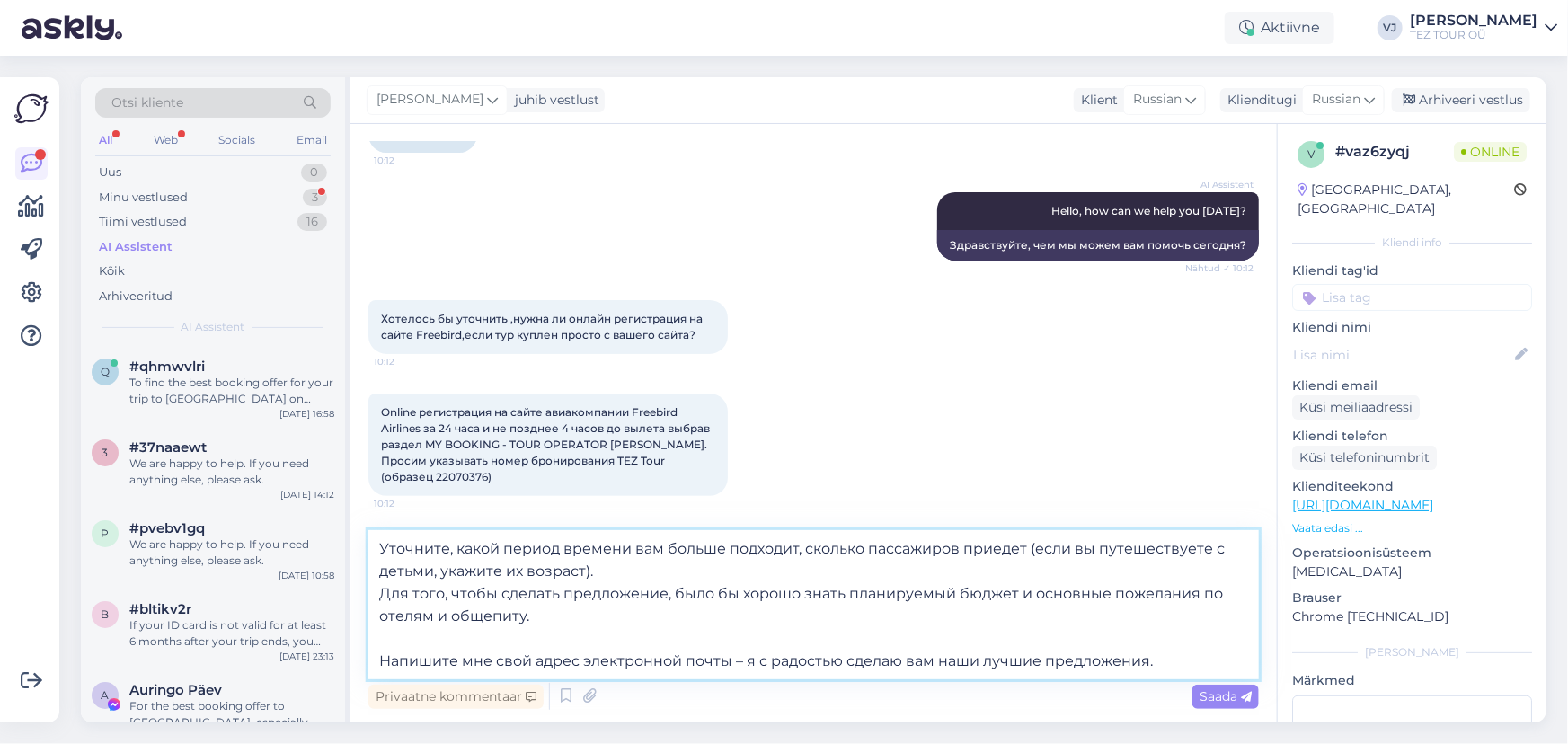
click at [548, 621] on textarea "Уточните, какой период времени вам больше подходит, сколько пассажиров приедет …" at bounding box center [813, 605] width 890 height 150
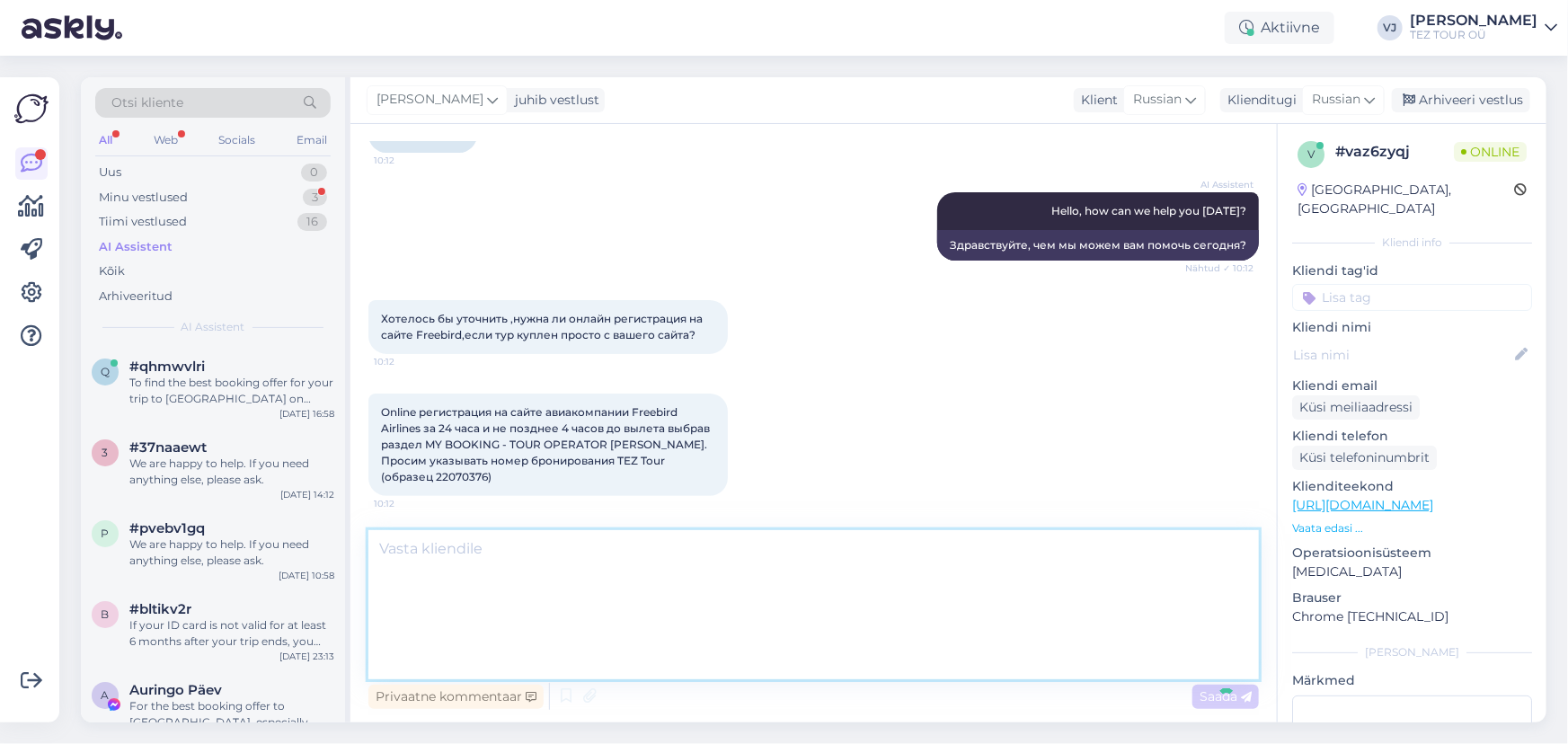
scroll to position [248, 0]
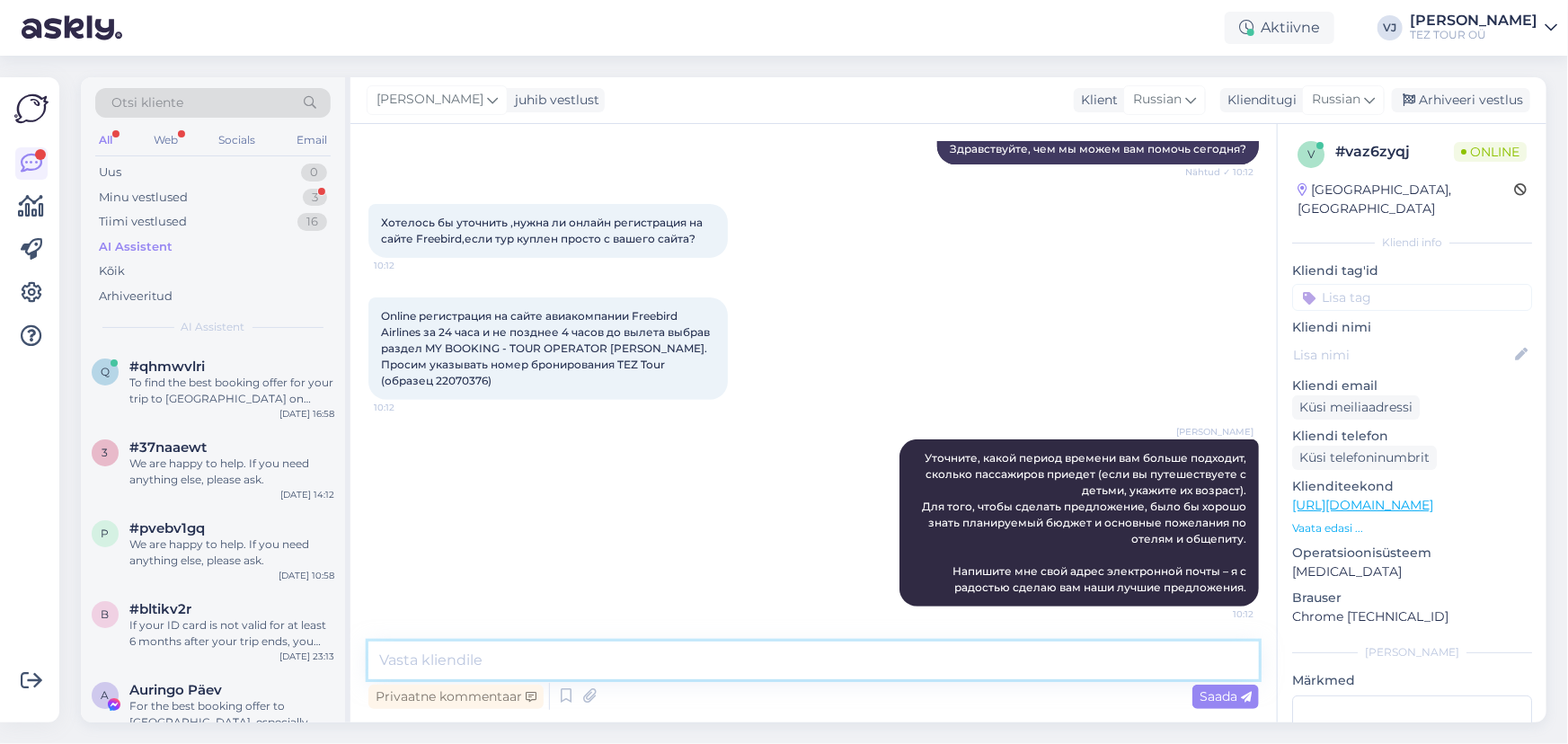
click at [533, 660] on textarea at bounding box center [813, 660] width 890 height 37
type textarea "L"
type textarea "Добрый день!"
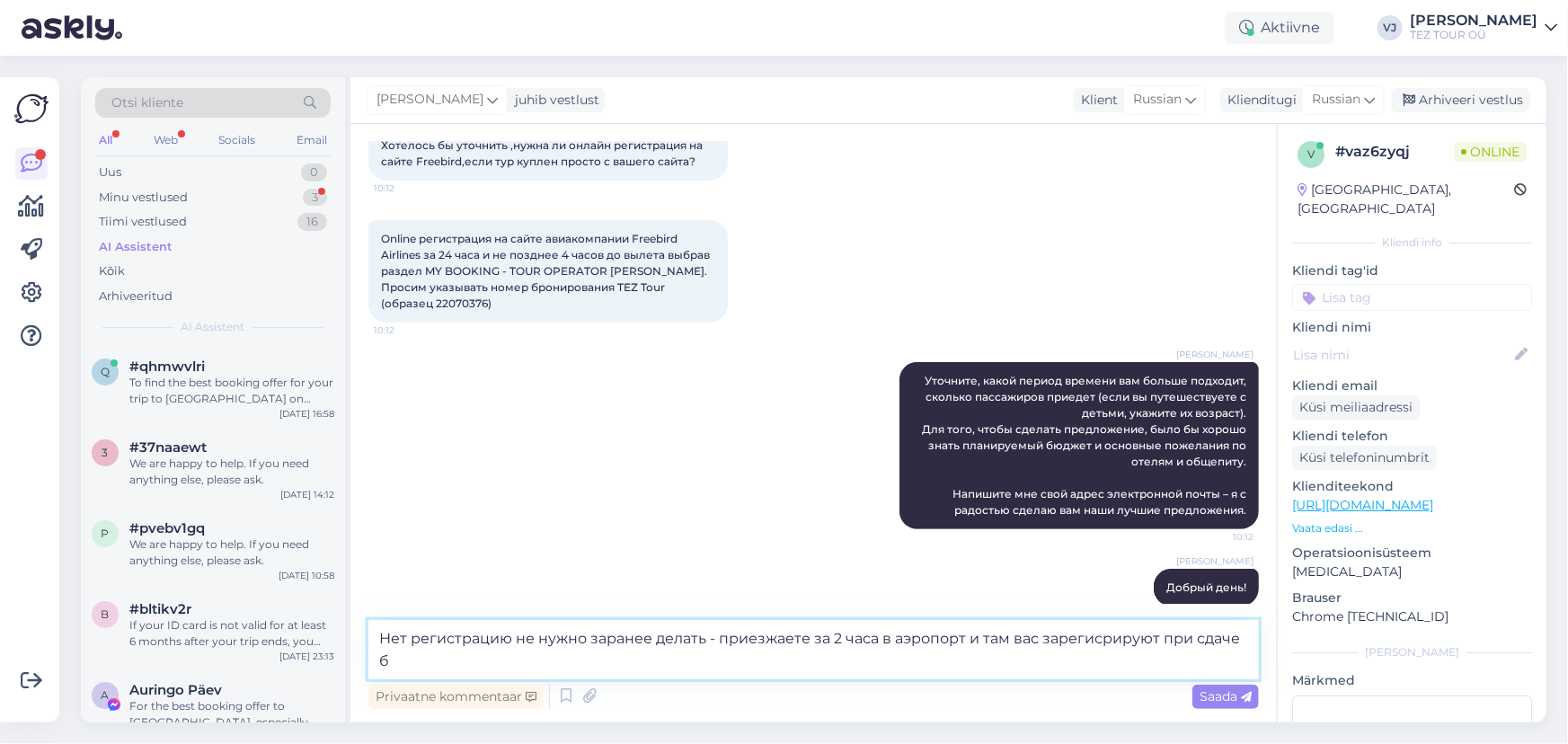
scroll to position [348, 0]
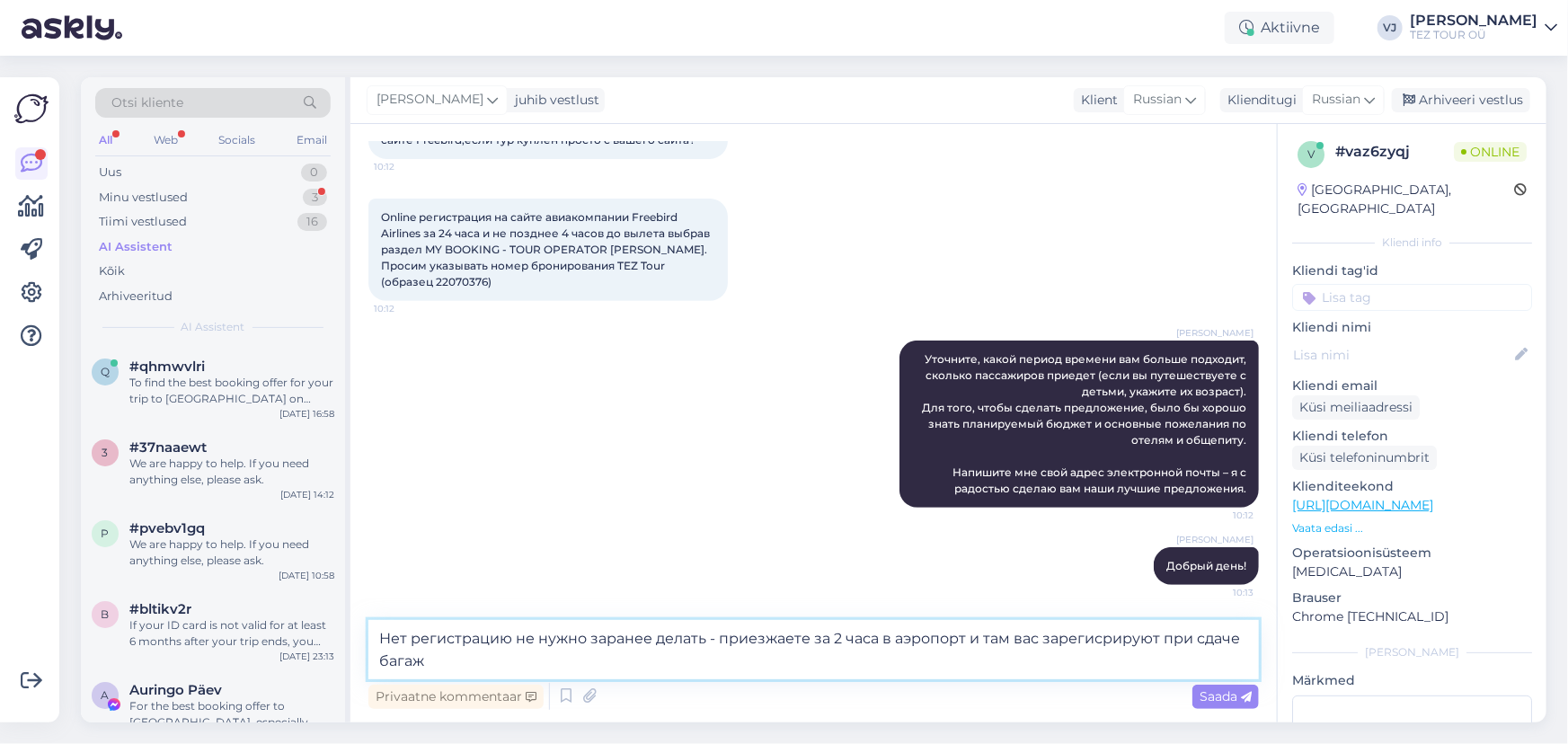
type textarea "Нет регистрацию не нужно заранее делать - приезжаете за 2 часа в аэропорт и там…"
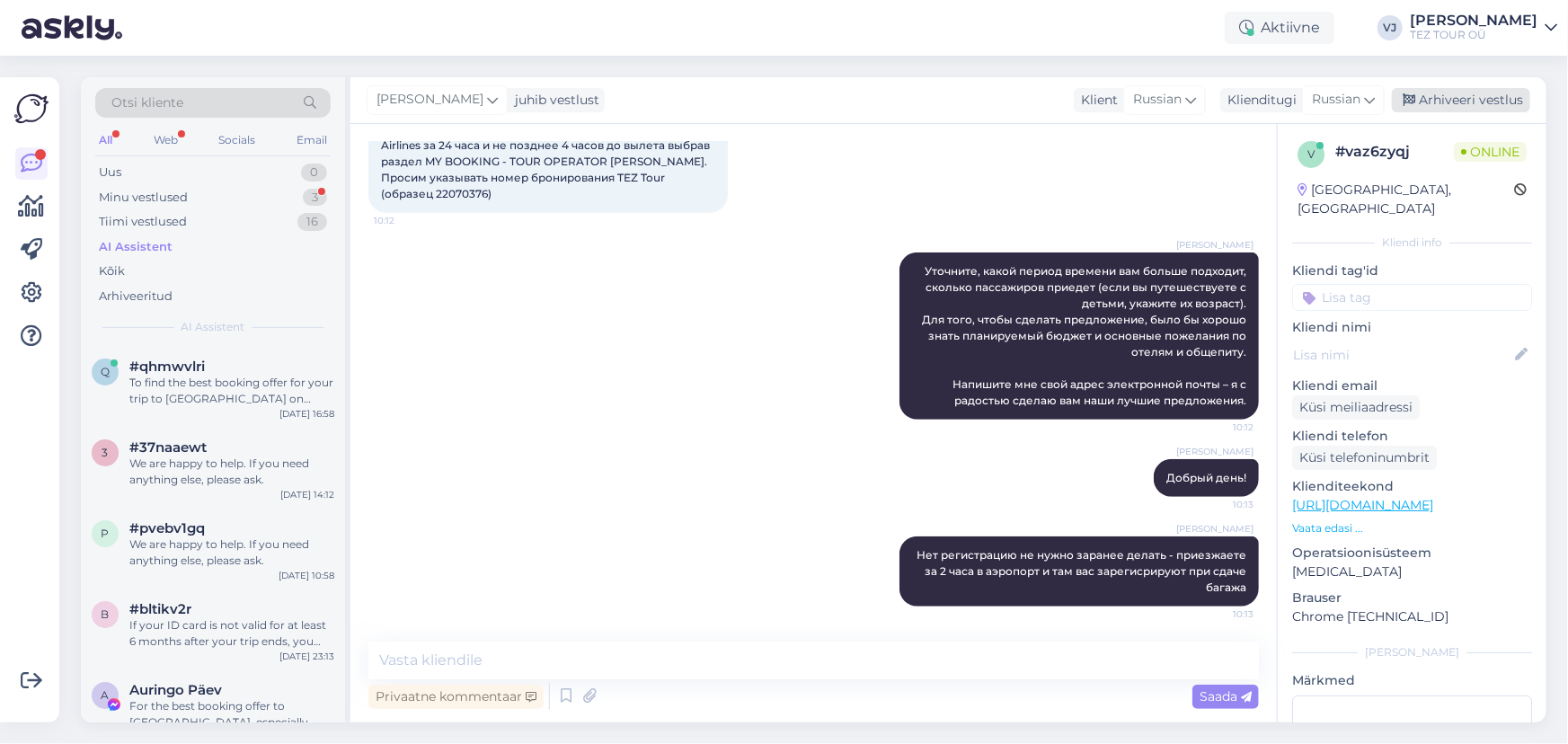
click at [1450, 92] on div "Arhiveeri vestlus" at bounding box center [1461, 100] width 138 height 24
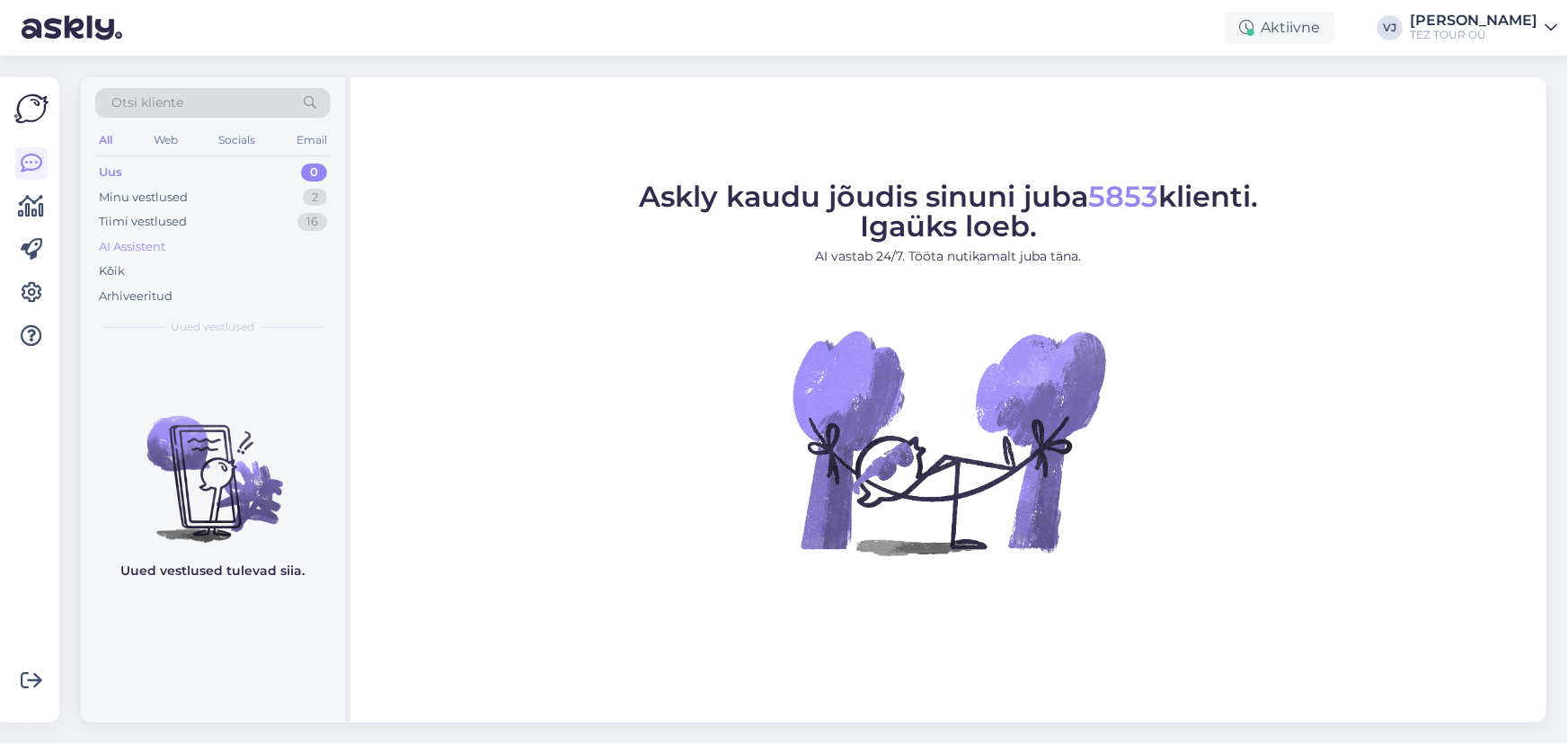
click at [242, 240] on div "AI Assistent" at bounding box center [212, 247] width 235 height 25
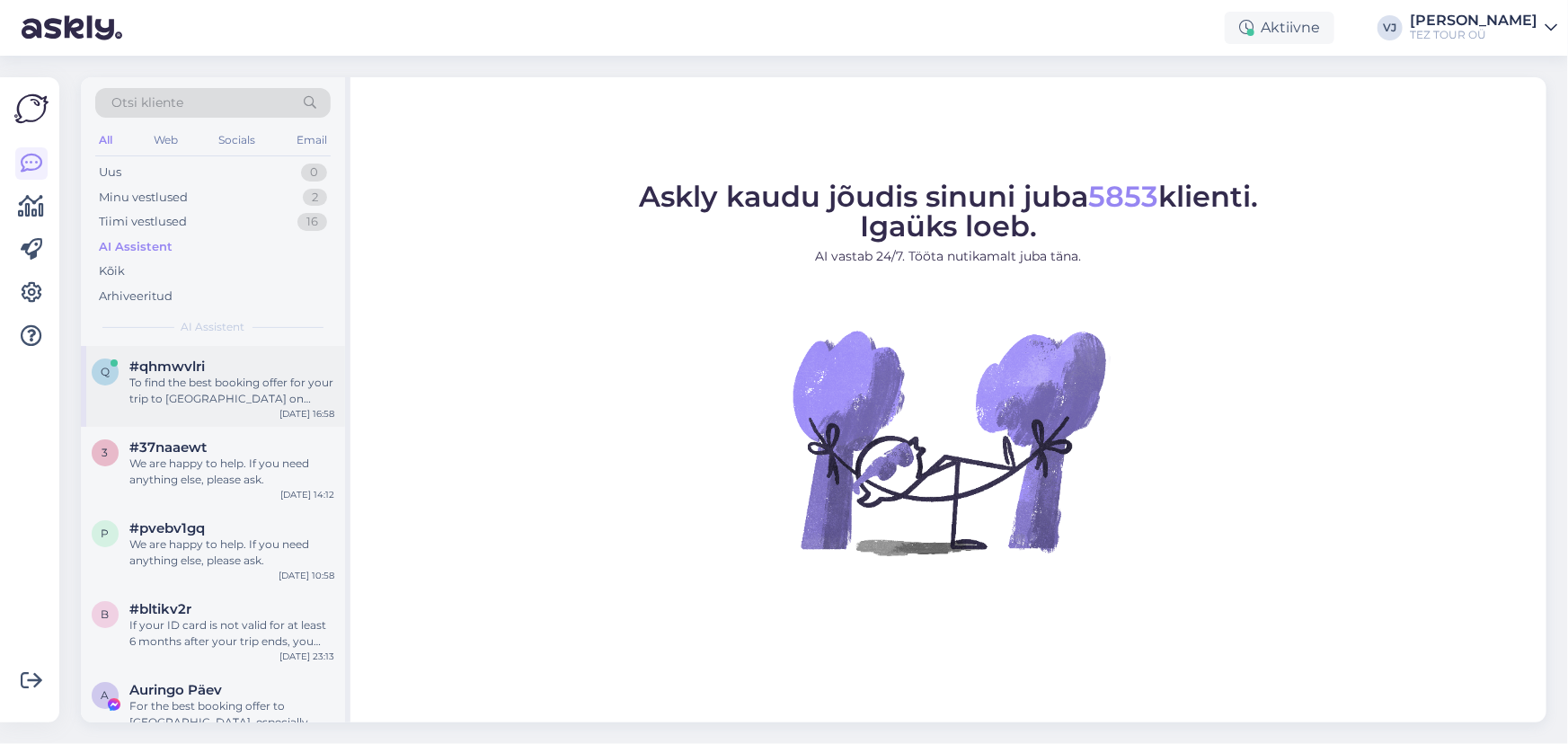
click at [237, 394] on div "To find the best booking offer for your trip to [GEOGRAPHIC_DATA] on [DATE], we…" at bounding box center [232, 391] width 205 height 33
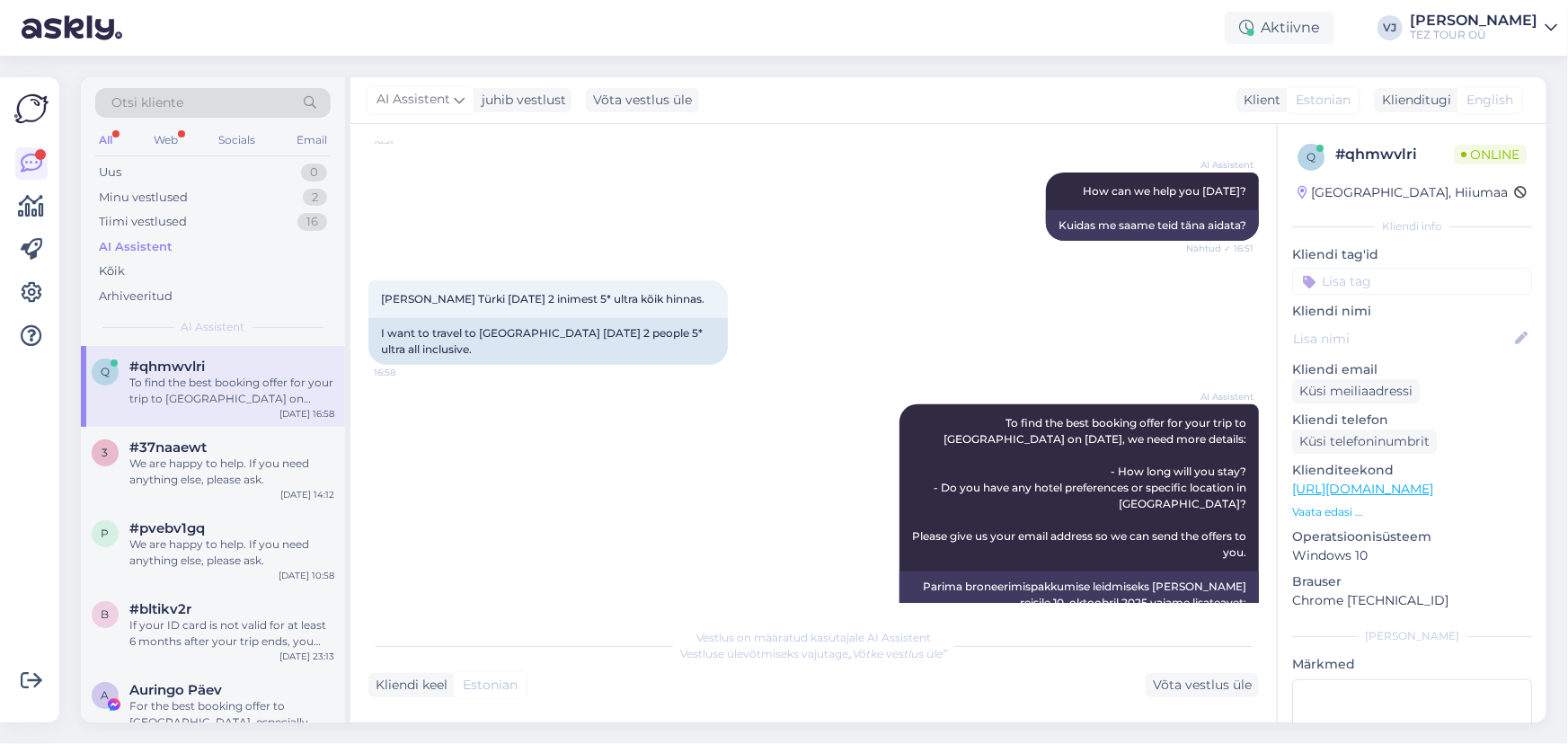
scroll to position [519, 0]
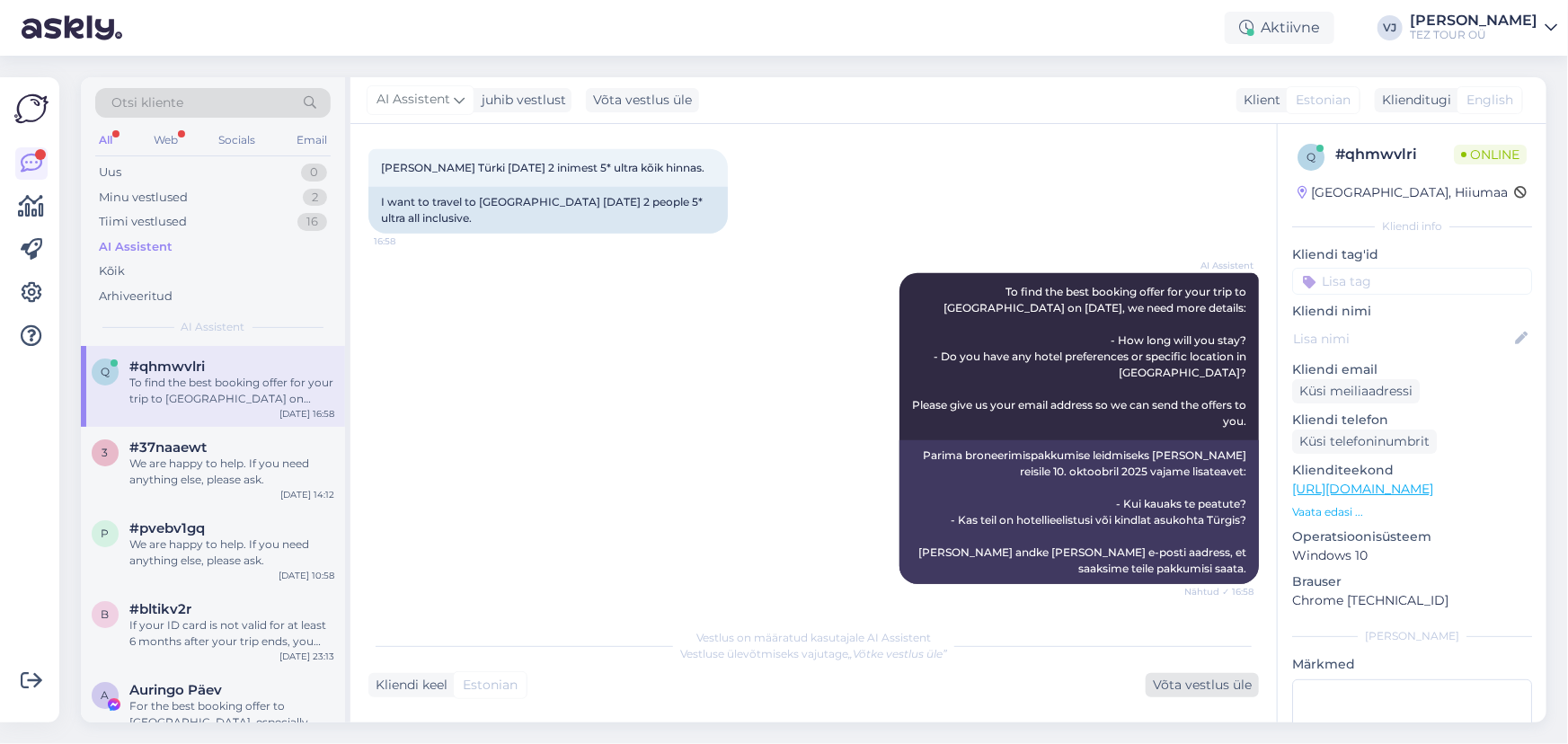
click at [1180, 678] on div "Võta vestlus üle" at bounding box center [1202, 685] width 113 height 24
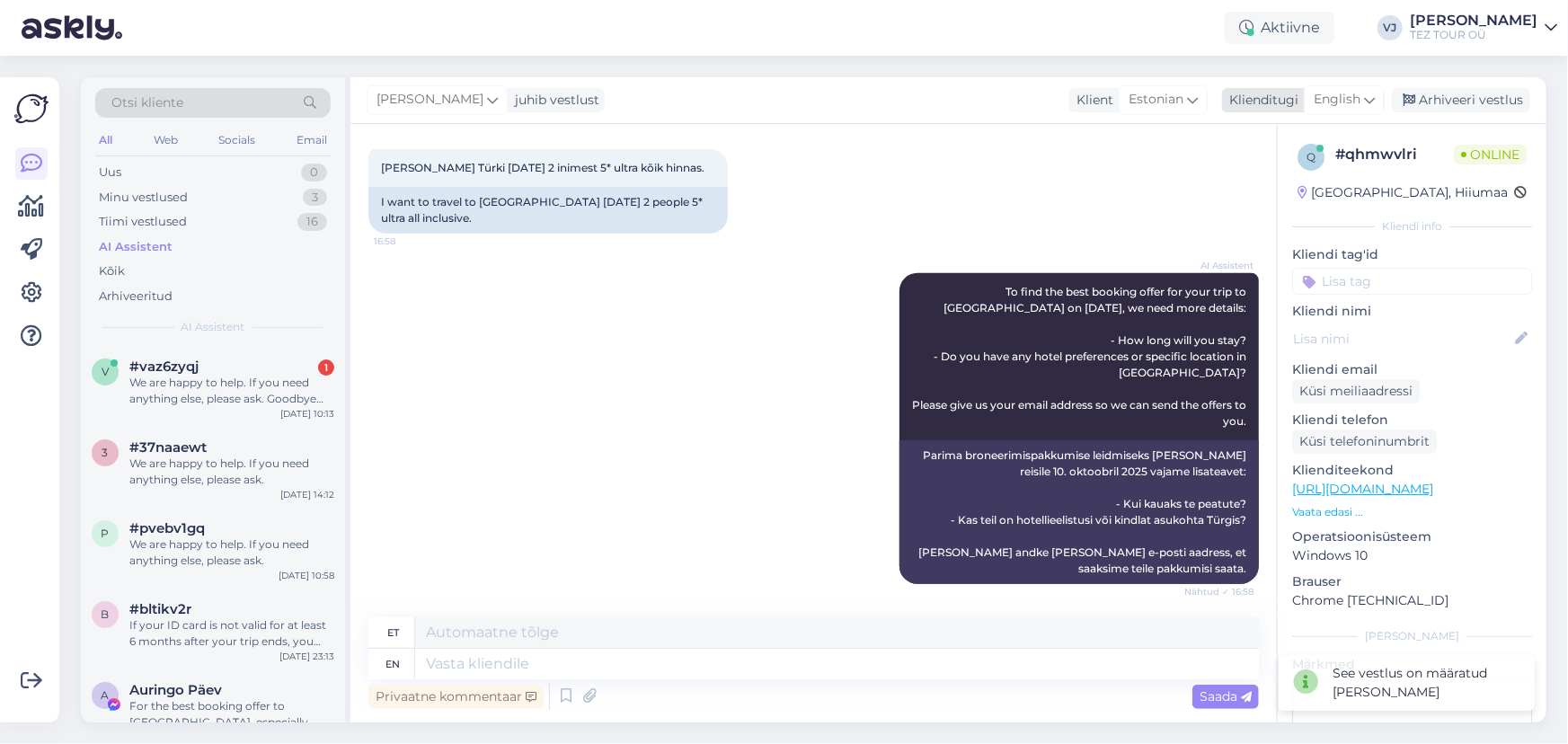
click at [1361, 95] on div "English" at bounding box center [1344, 100] width 81 height 29
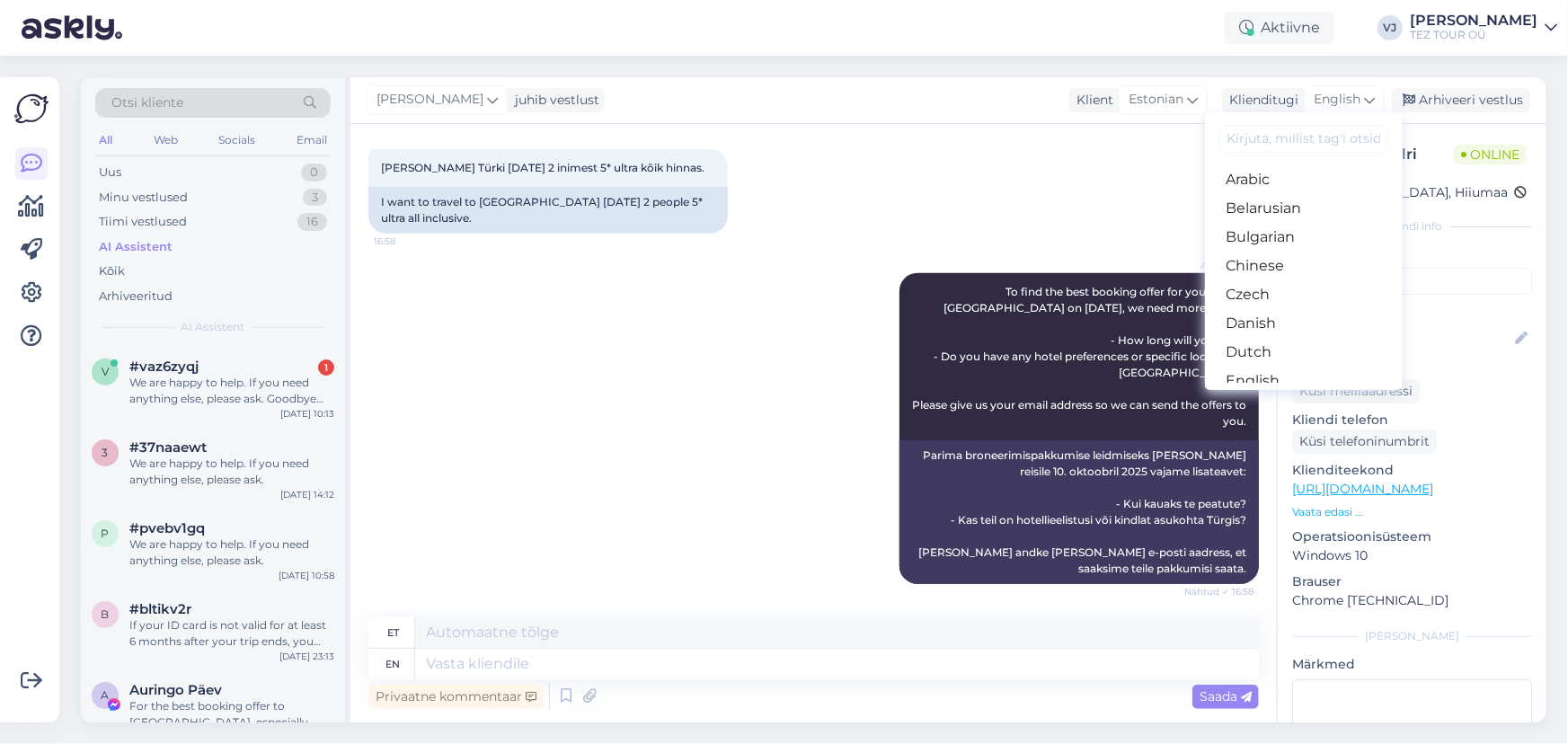
scroll to position [196, 0]
click at [1278, 213] on link "Estonian" at bounding box center [1303, 214] width 198 height 29
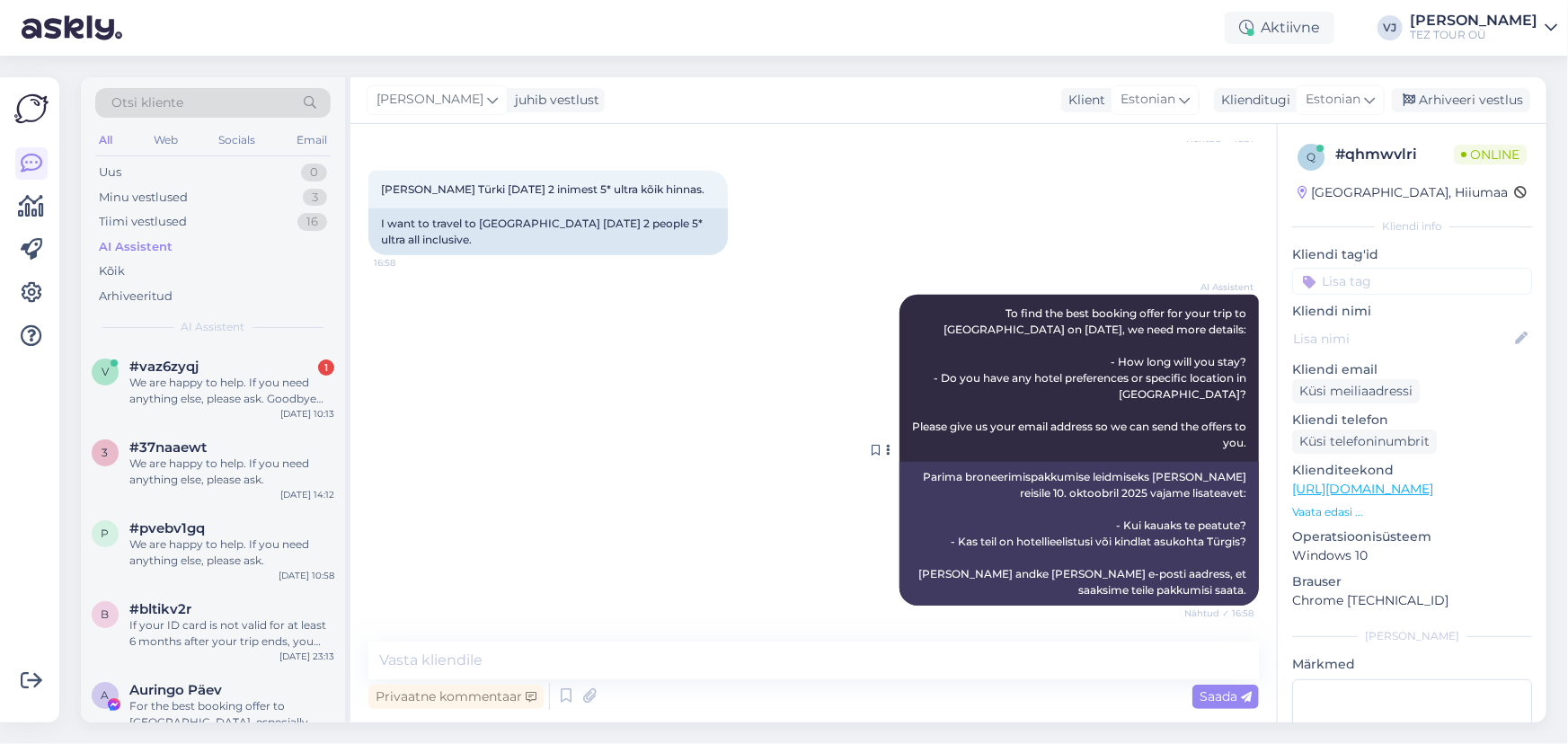
scroll to position [497, 0]
click at [564, 695] on icon at bounding box center [566, 696] width 21 height 27
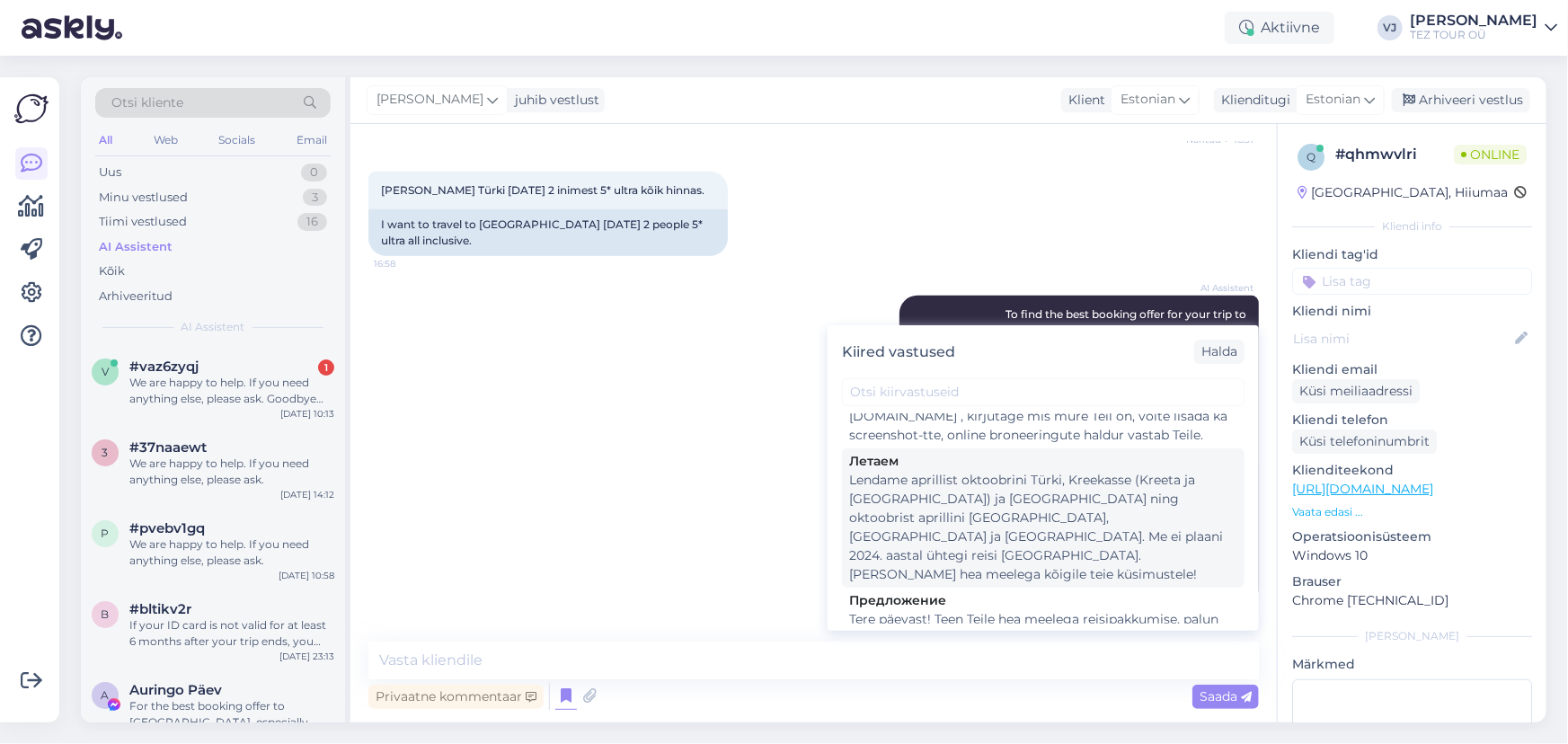
scroll to position [640, 0]
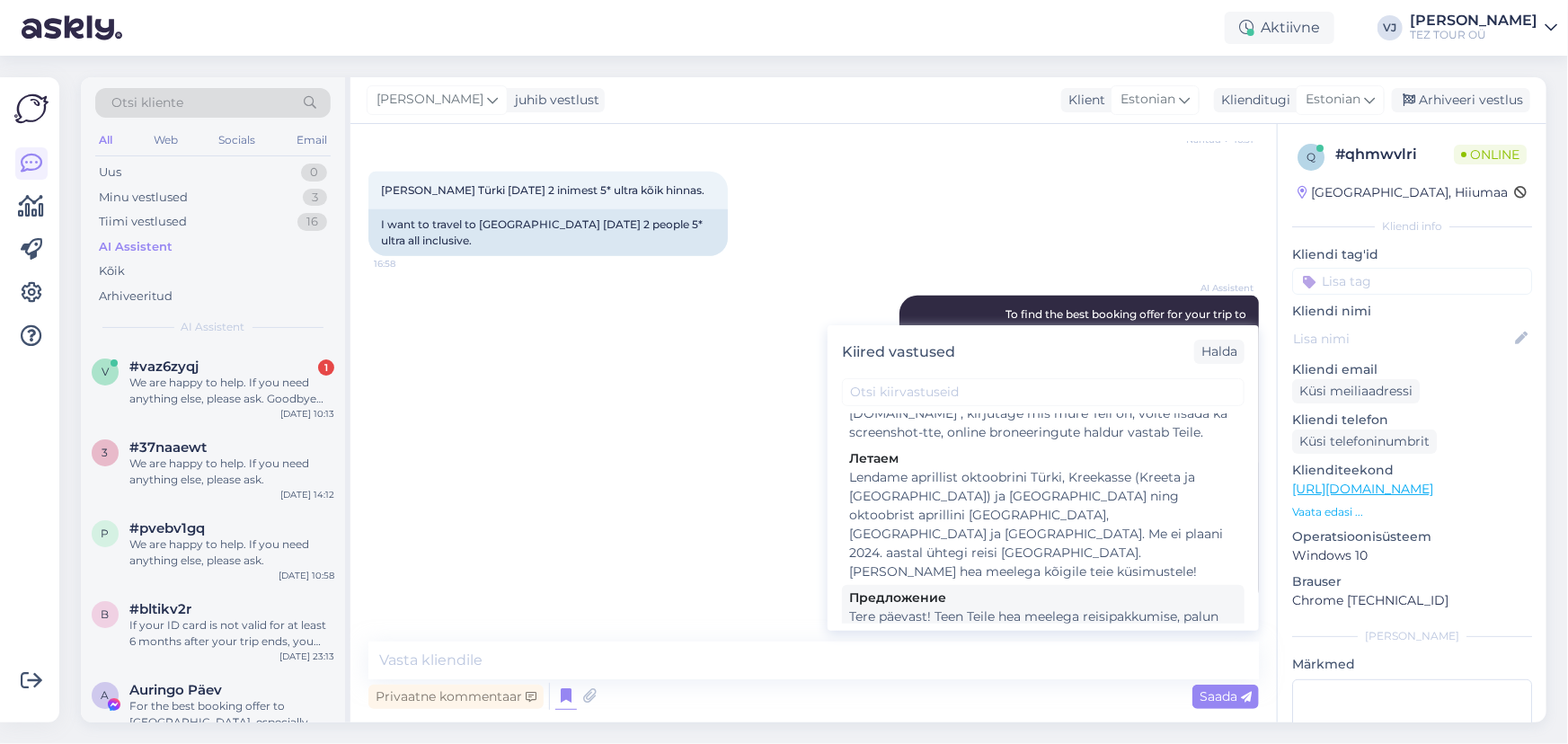
click at [1028, 607] on div "Tere päevast! Teen Teile hea meelega reisipakkumise, palun kirjutage [PERSON_NA…" at bounding box center [1042, 625] width 388 height 37
type textarea "Tere päevast! Teen Teile hea meelega reisipakkumise, palun kirjutage [PERSON_NA…"
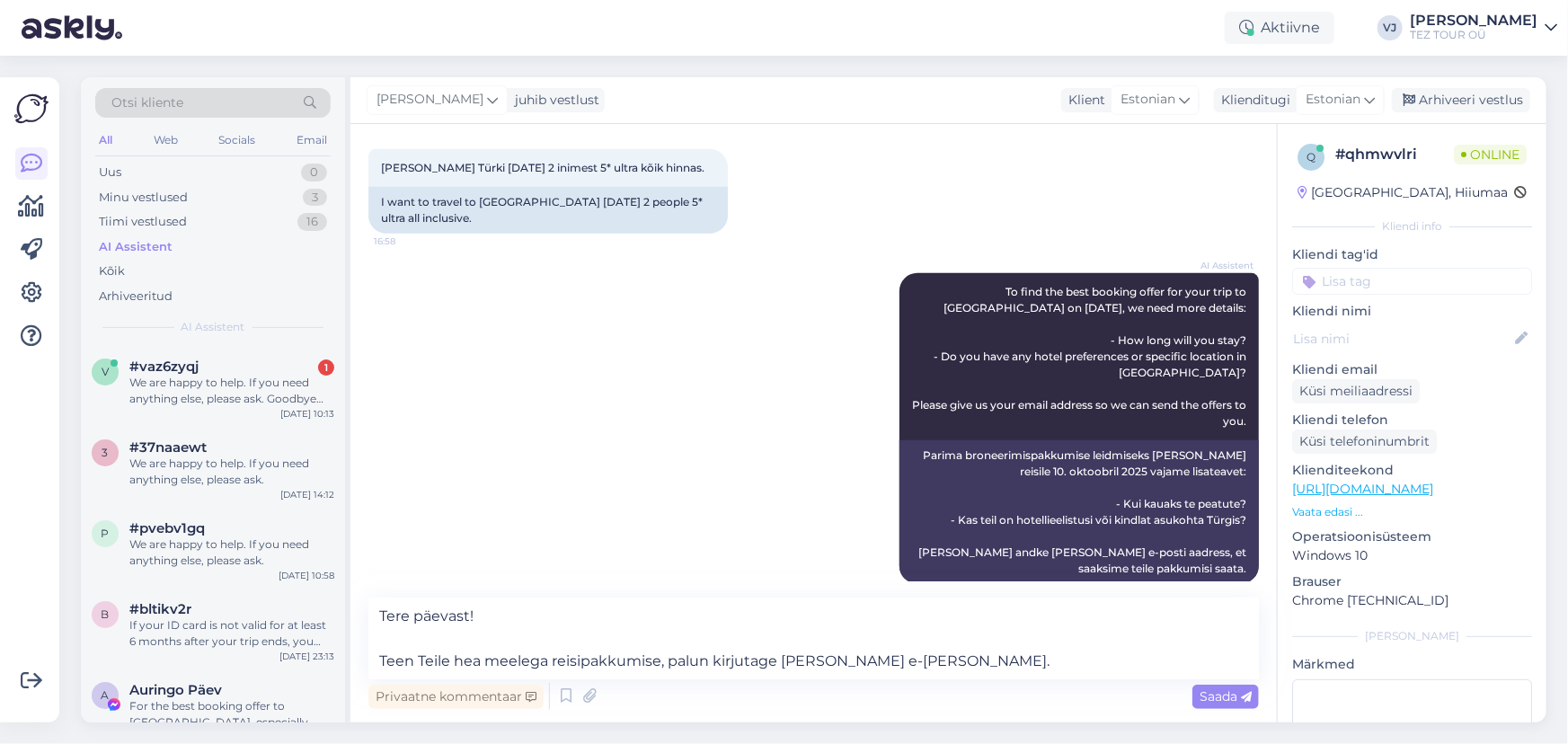
click at [1208, 698] on span "Saada" at bounding box center [1226, 696] width 52 height 16
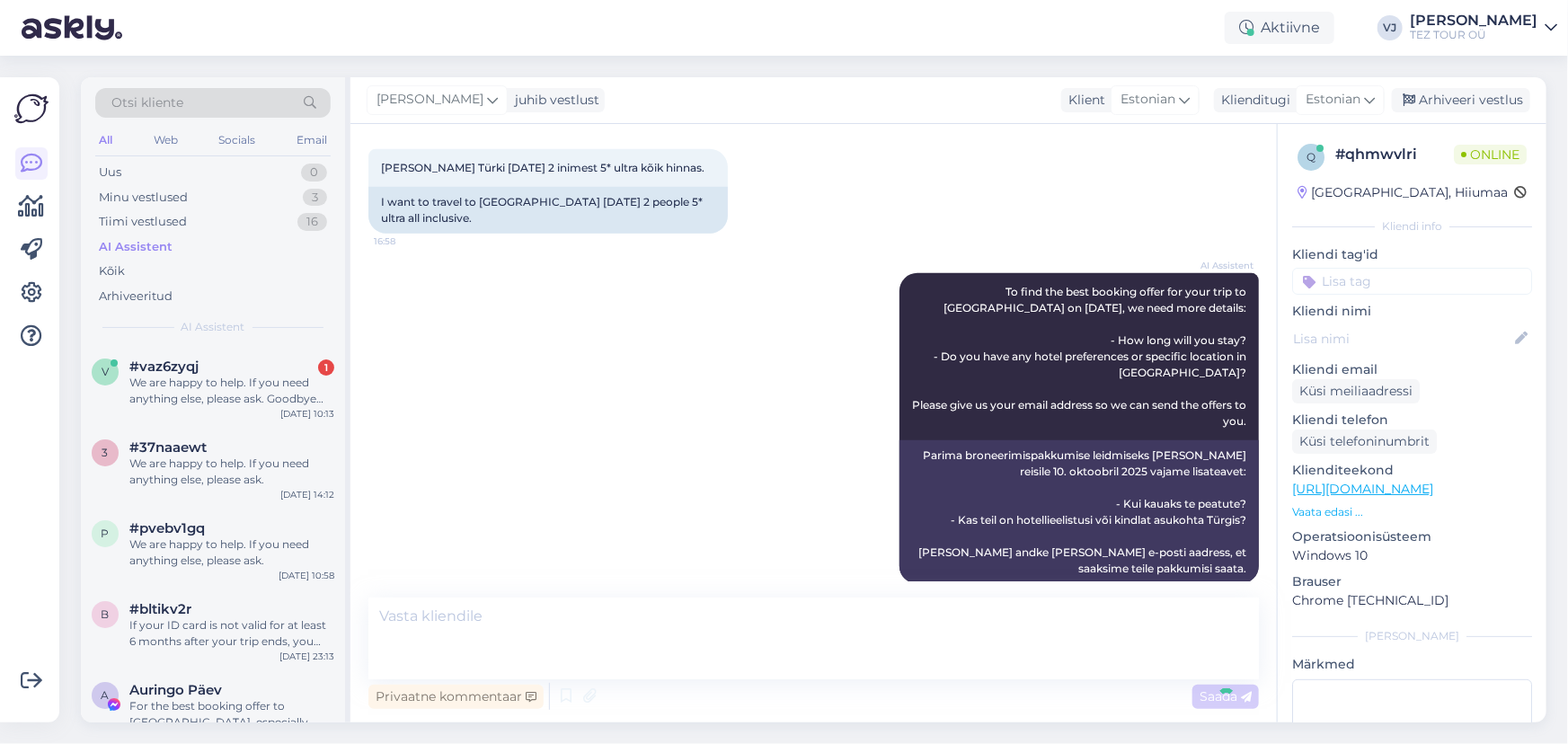
scroll to position [661, 0]
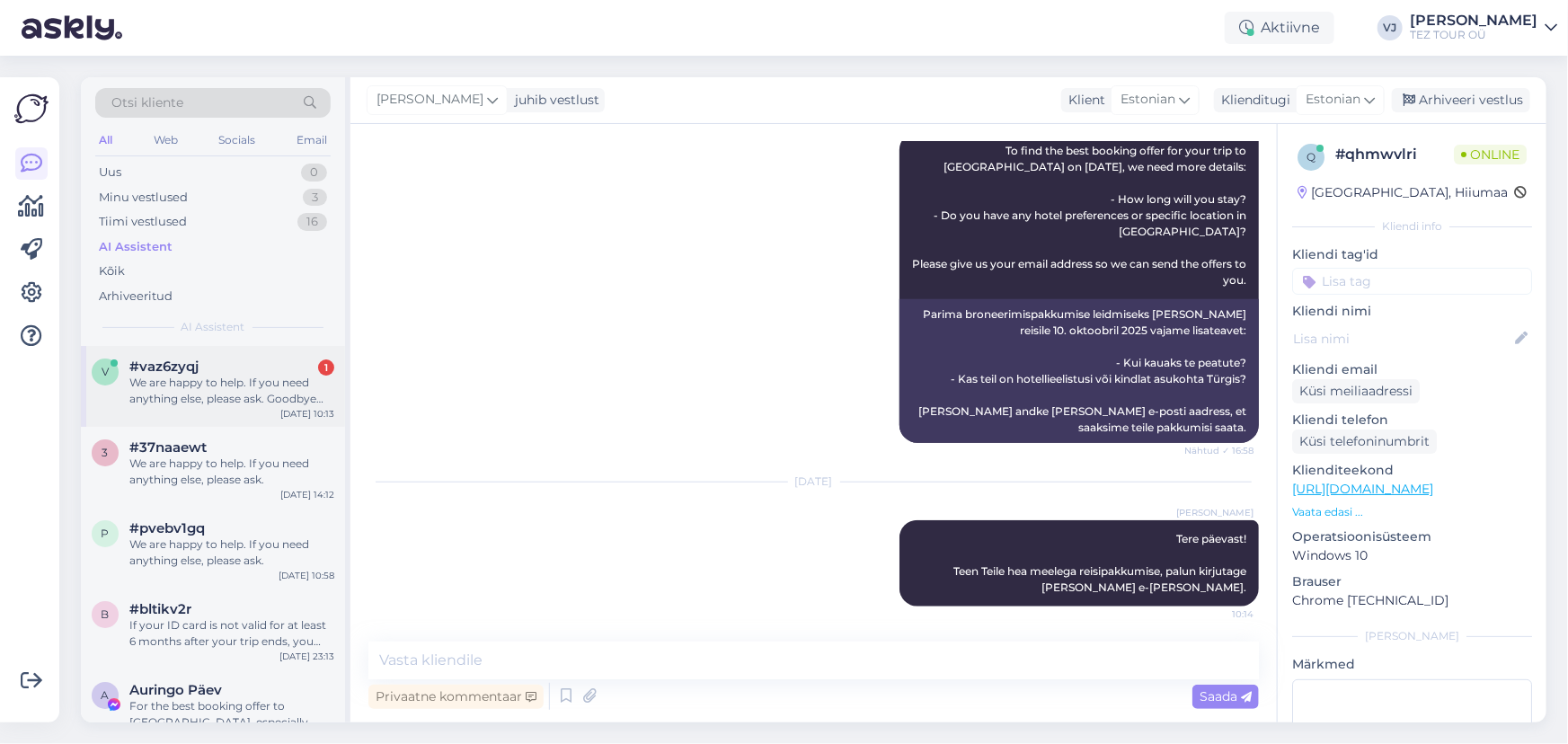
click at [170, 382] on div "We are happy to help. If you need anything else, please ask. Goodbye and have a…" at bounding box center [232, 391] width 205 height 33
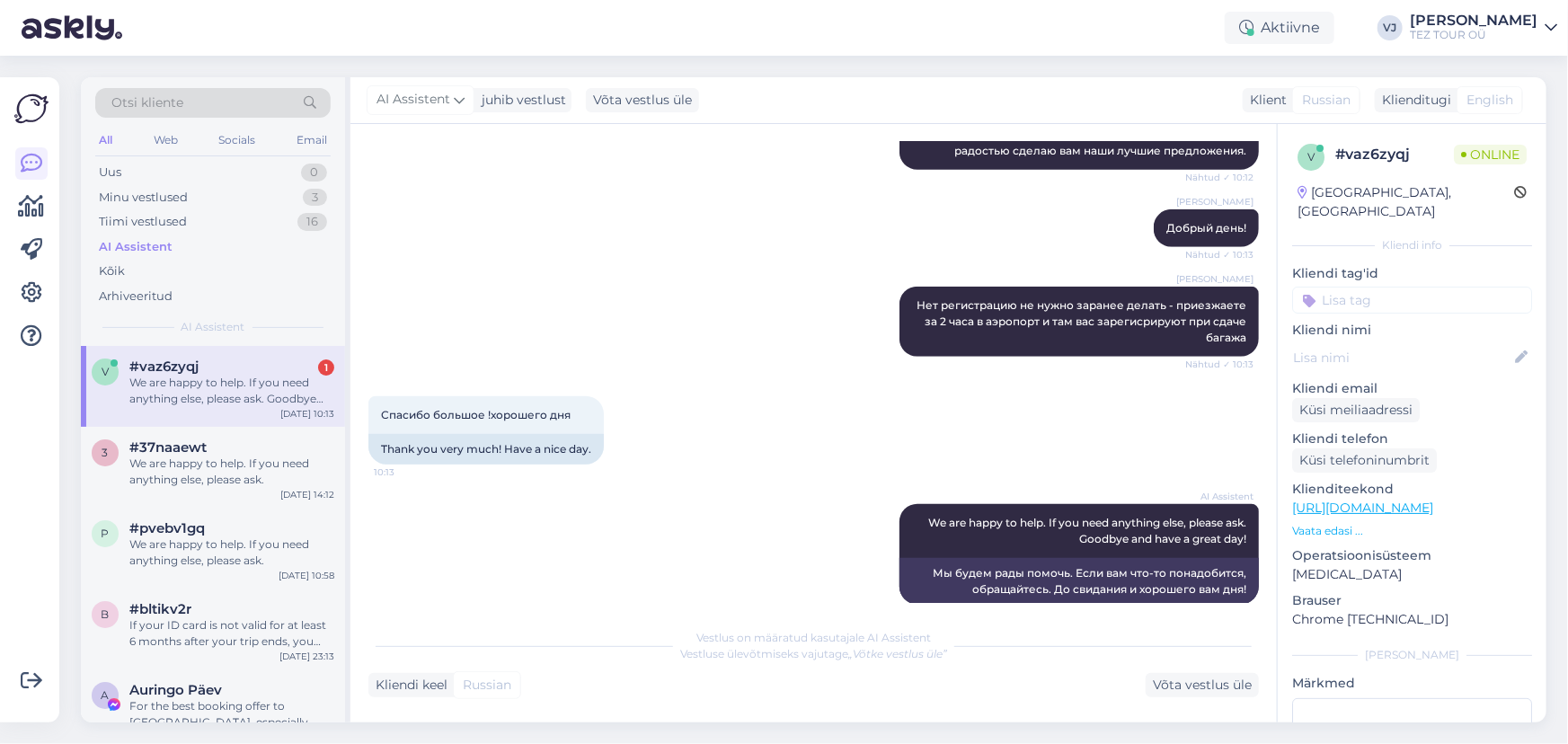
scroll to position [705, 0]
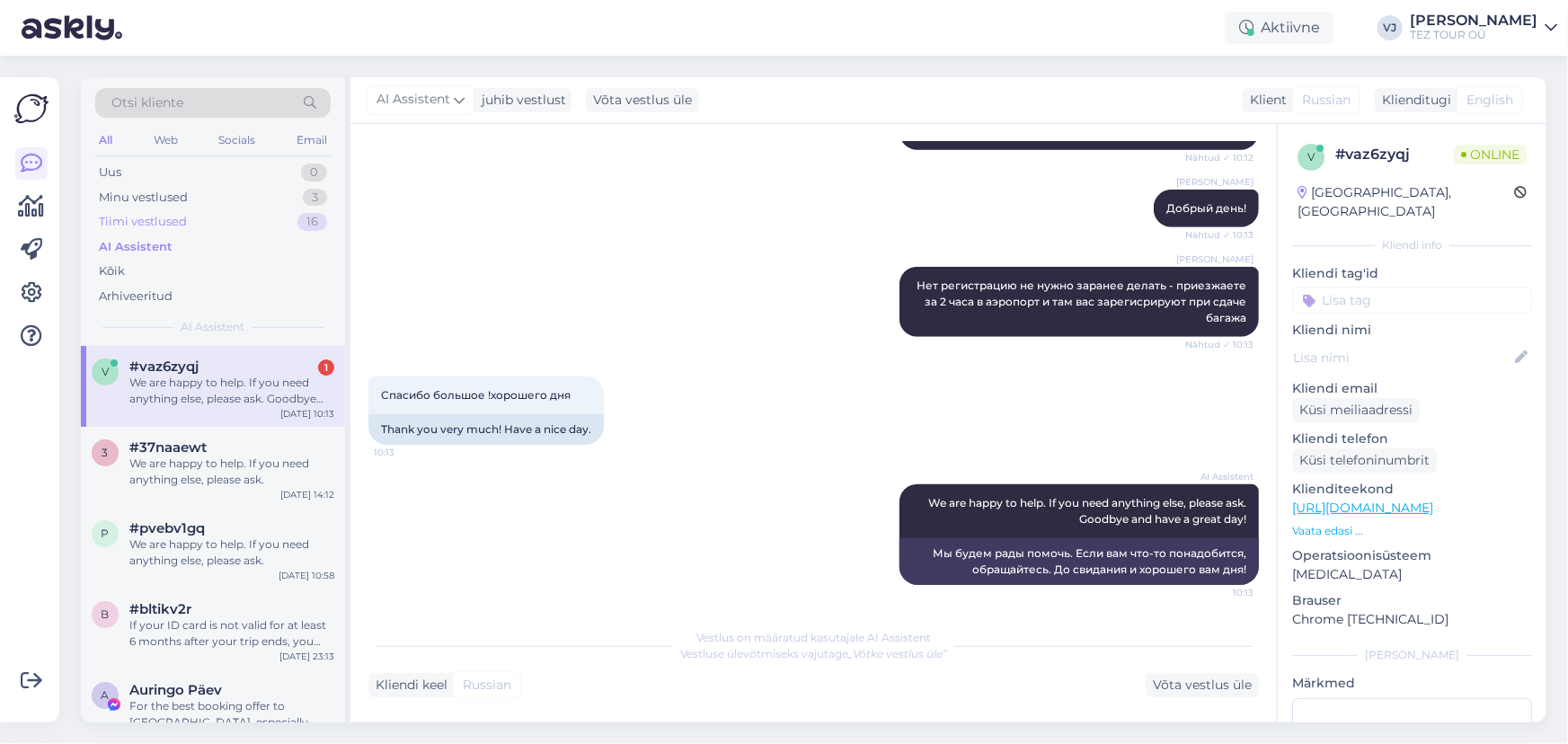
click at [199, 212] on div "Tiimi vestlused 16" at bounding box center [212, 221] width 235 height 25
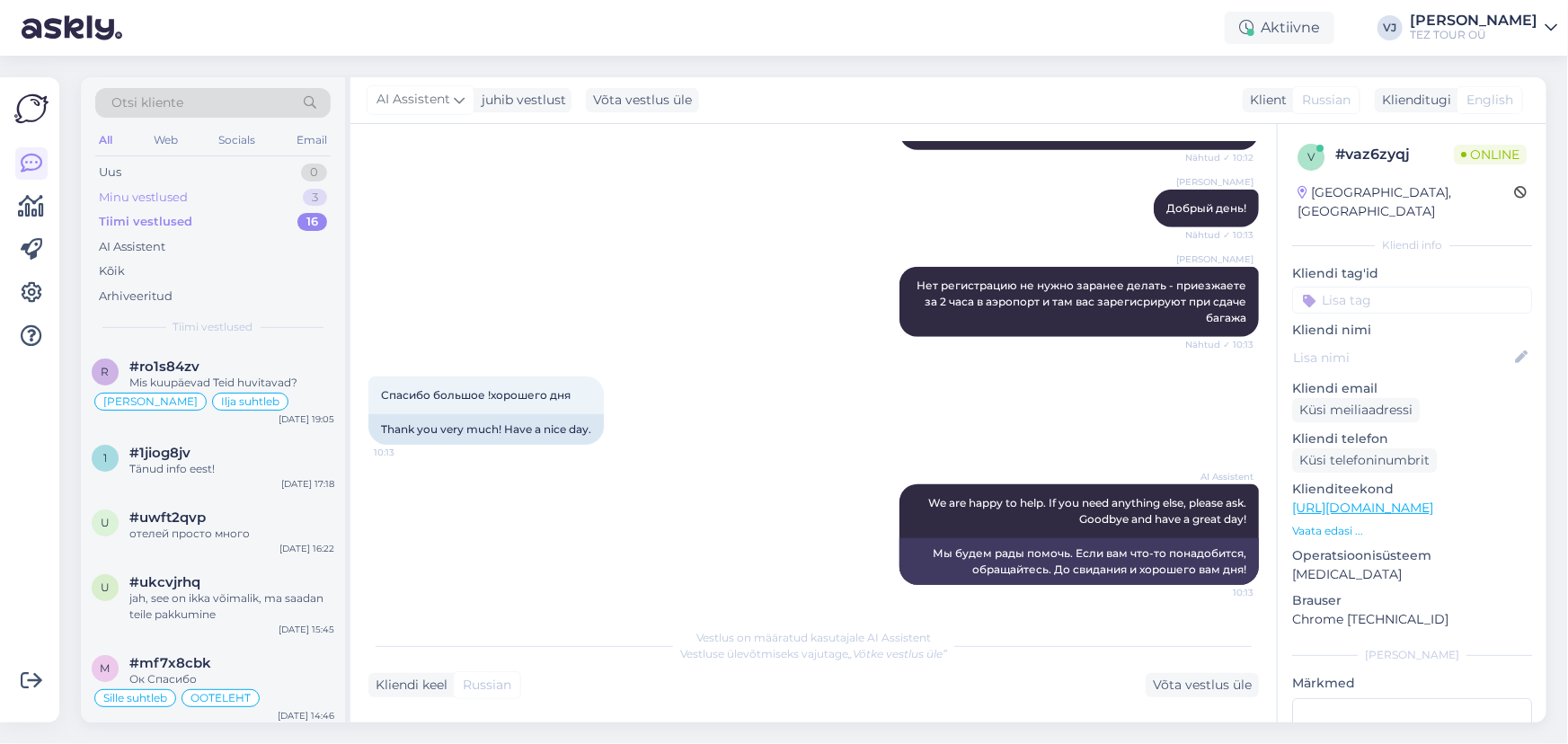
click at [206, 185] on div "Minu vestlused 3" at bounding box center [212, 198] width 235 height 25
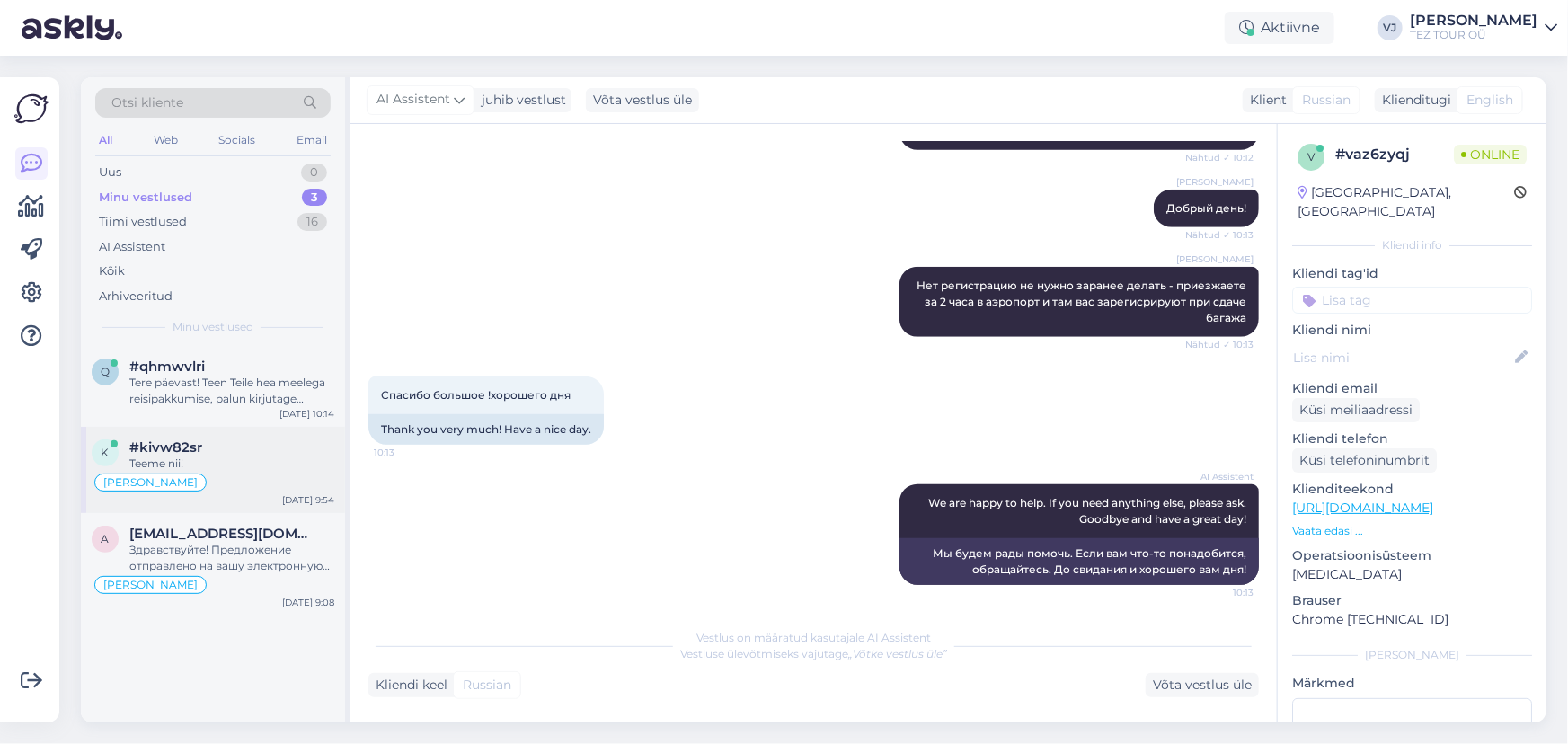
click at [273, 458] on div "Teeme nii!" at bounding box center [232, 463] width 205 height 16
